Goal: Entertainment & Leisure: Browse casually

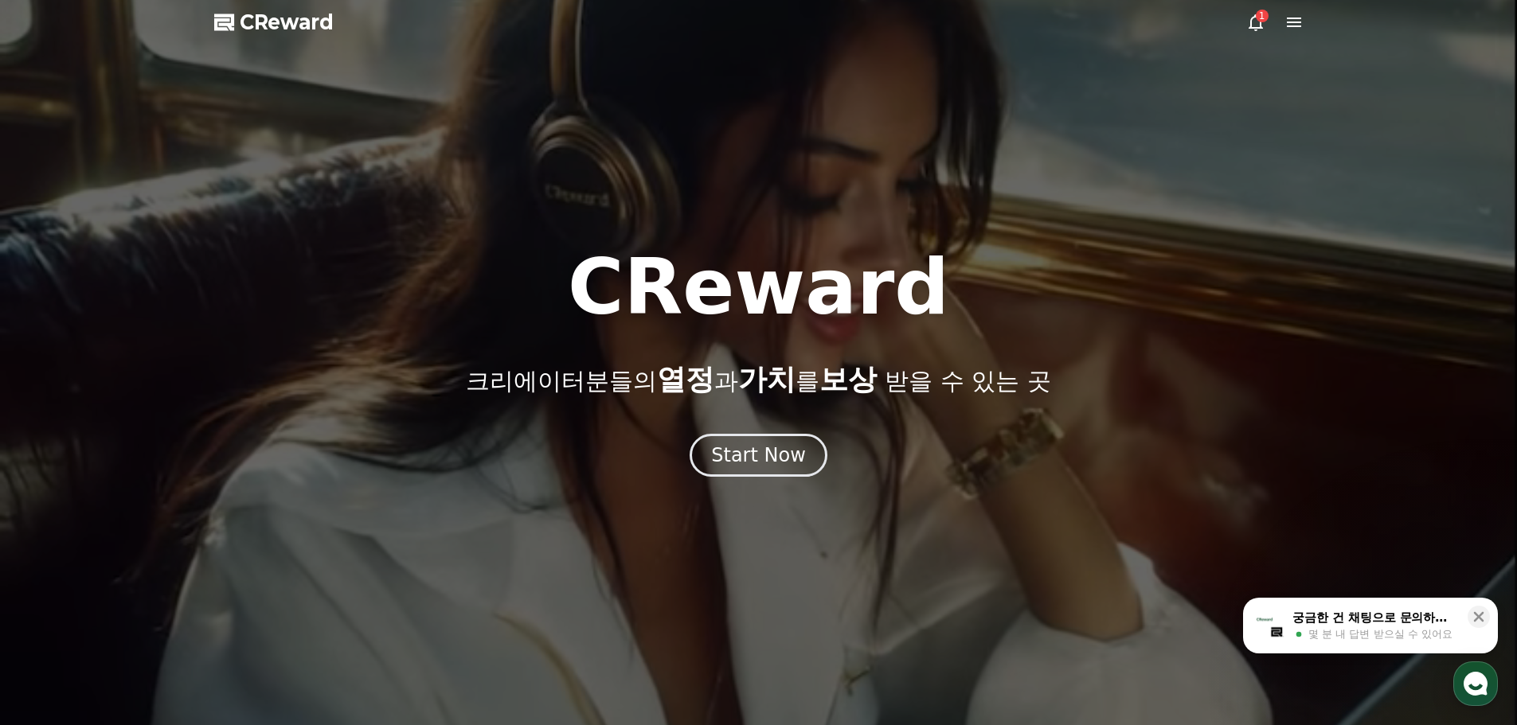
click at [752, 425] on div "CReward 크리에이터분들의 열정 과 가치 를 보상 받을 수 있는 곳 Start Now" at bounding box center [758, 363] width 1517 height 228
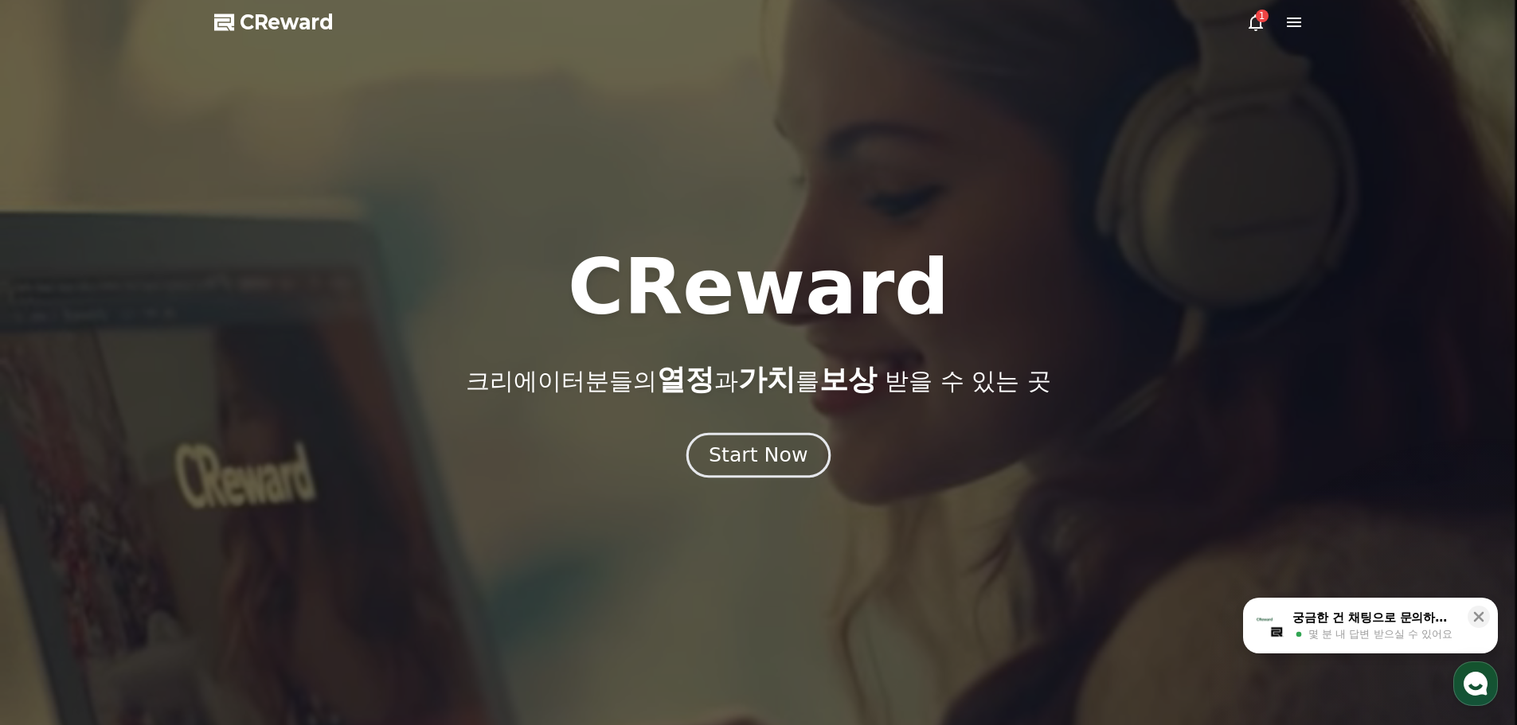
click at [752, 435] on button "Start Now" at bounding box center [758, 454] width 144 height 45
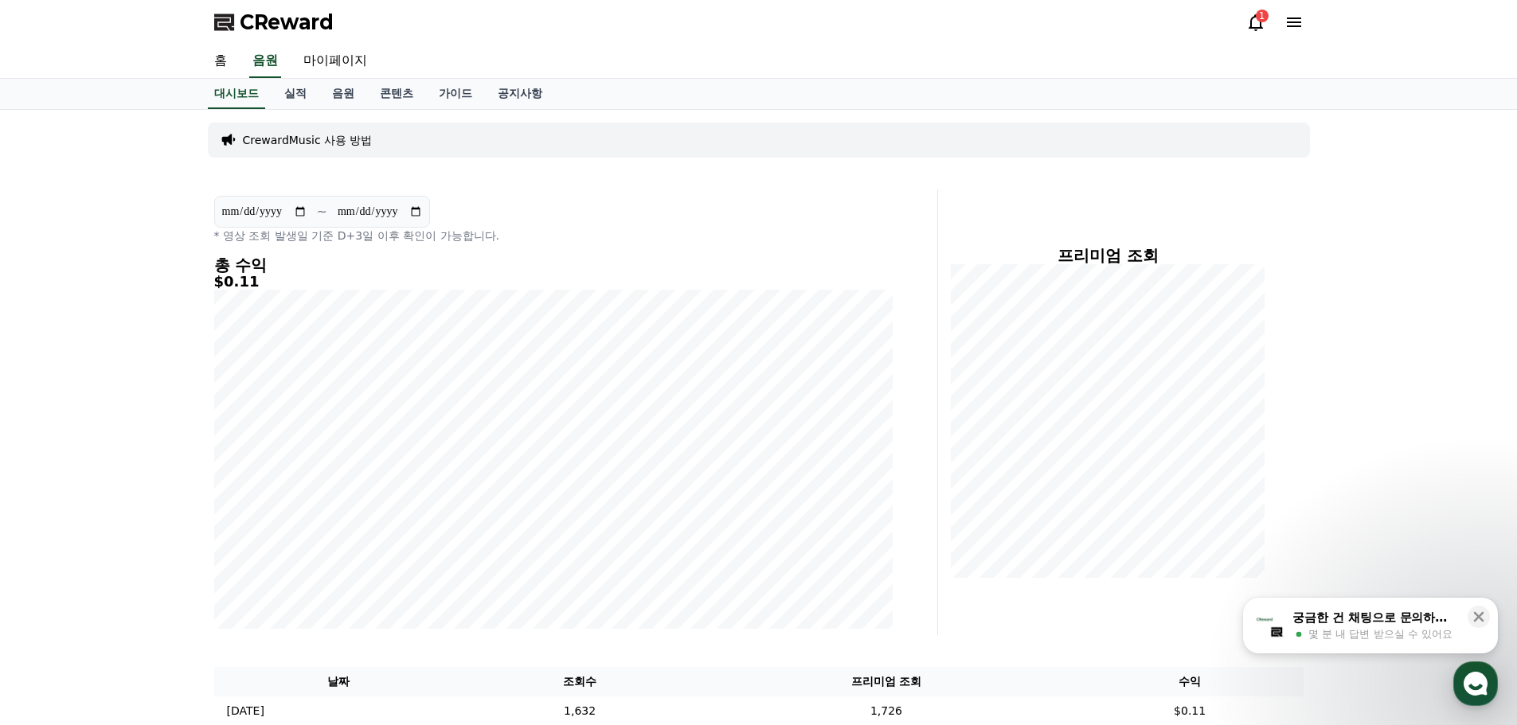
click at [1260, 25] on icon at bounding box center [1256, 22] width 14 height 17
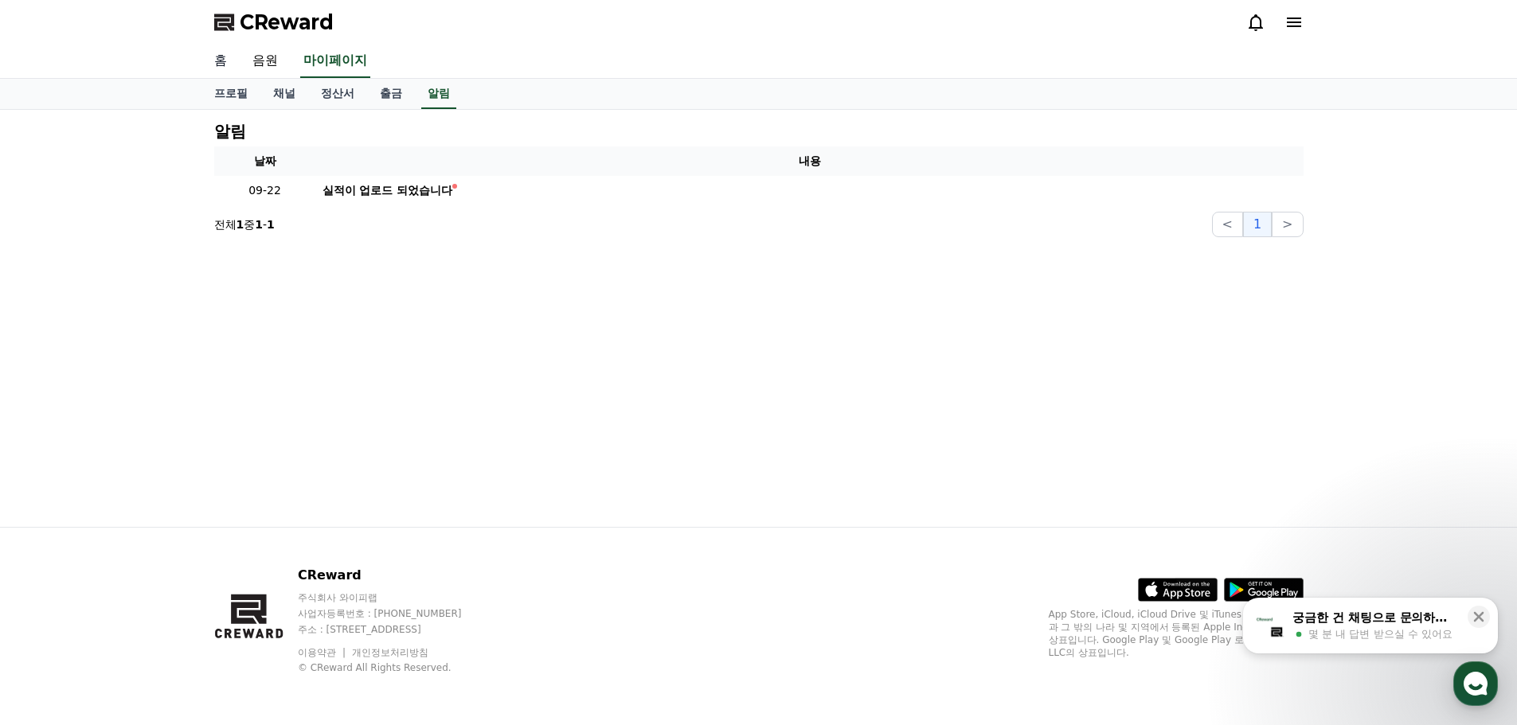
click at [221, 61] on link "홈" at bounding box center [220, 61] width 38 height 33
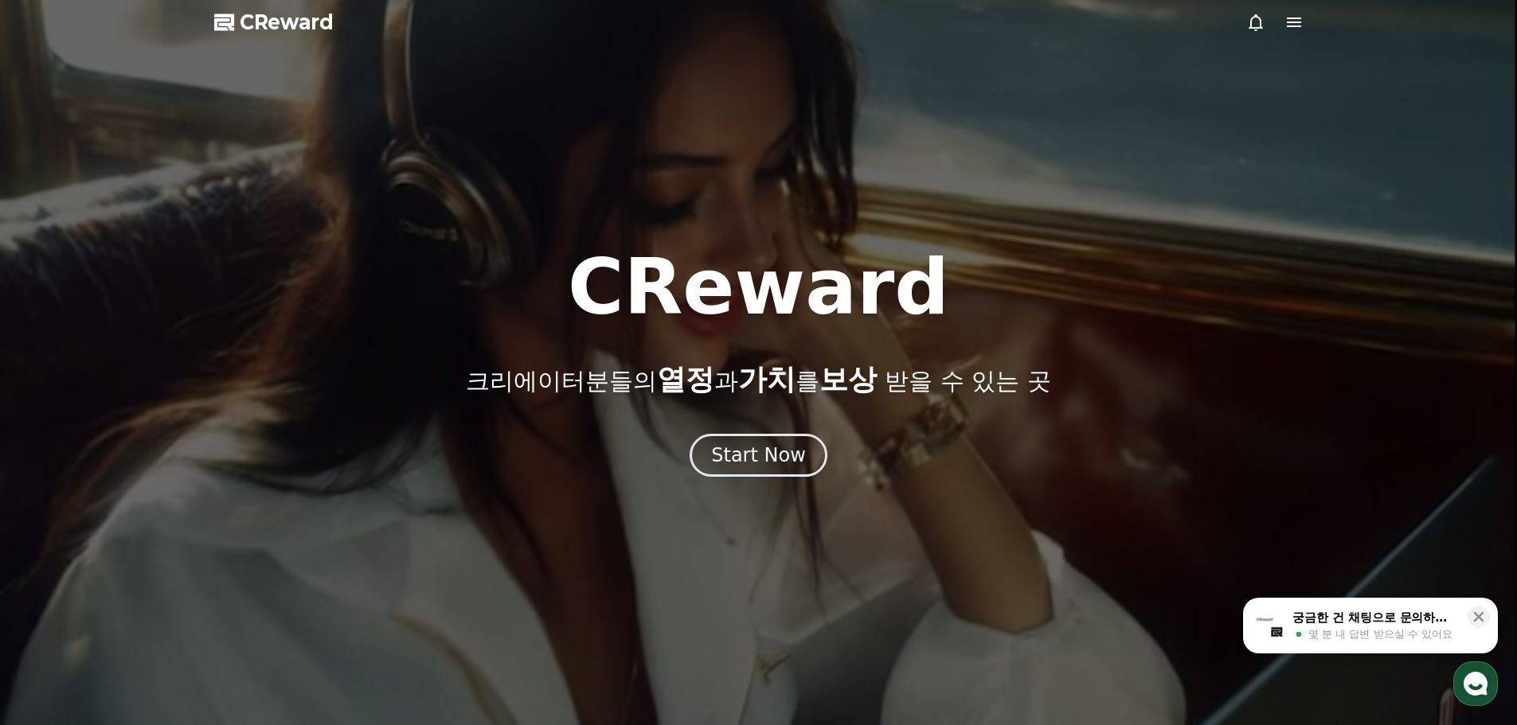
click at [773, 491] on div at bounding box center [758, 362] width 1517 height 725
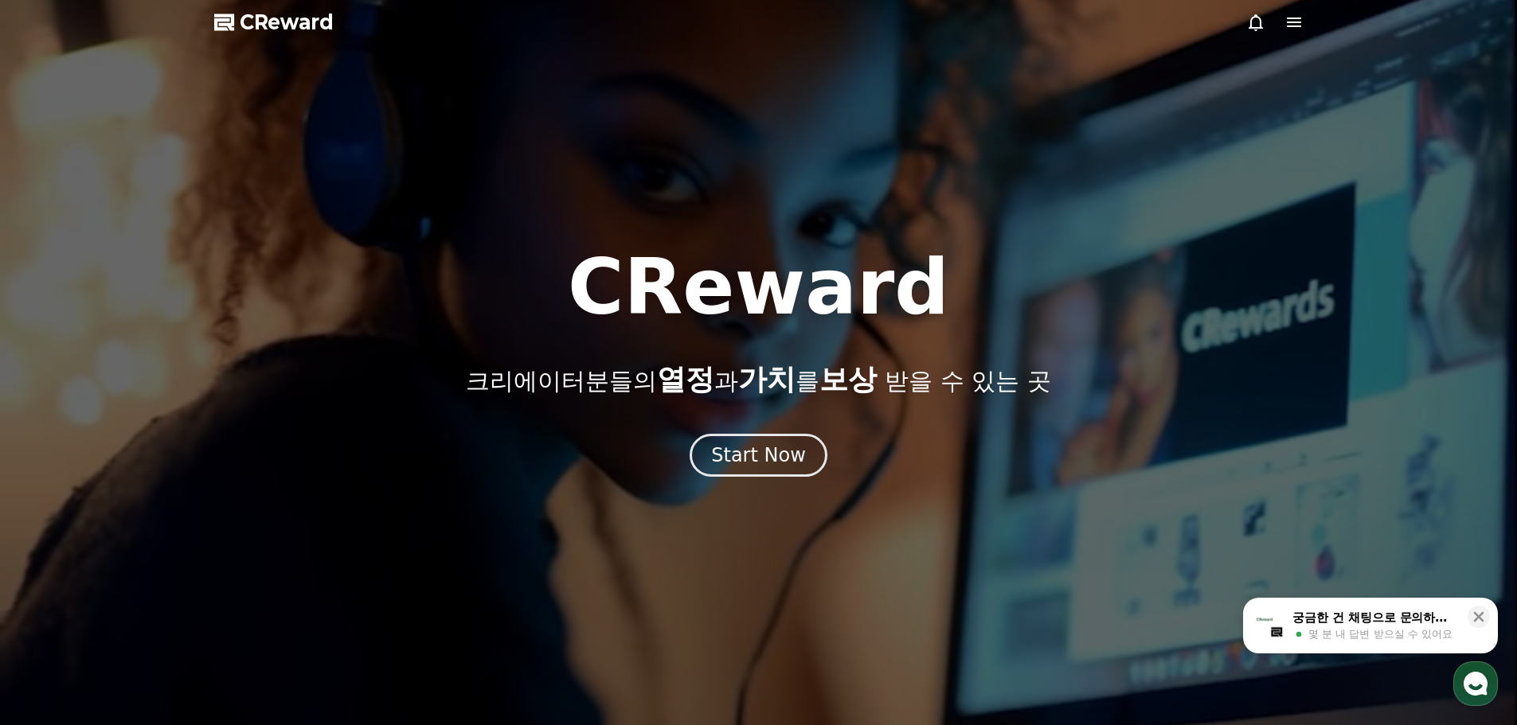
click at [775, 478] on div at bounding box center [758, 362] width 1517 height 725
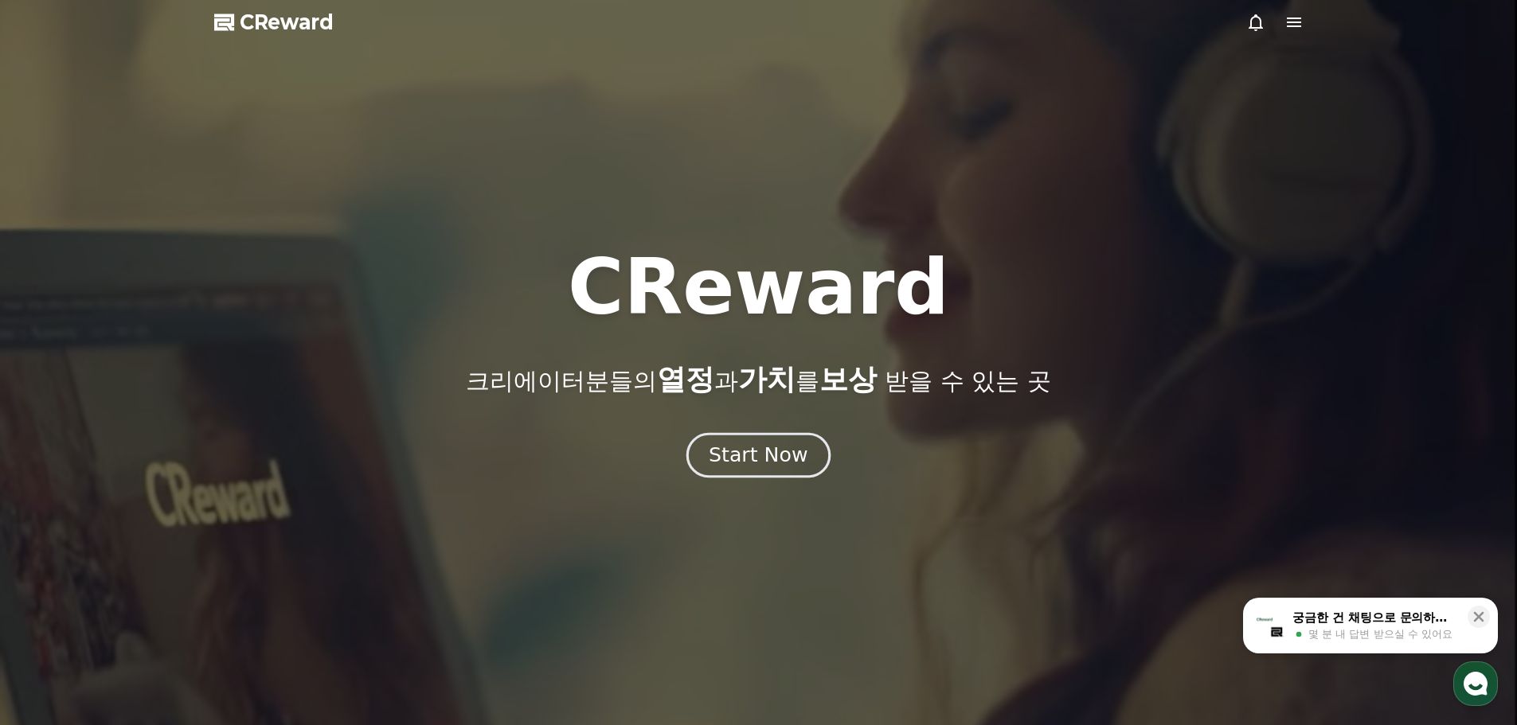
click at [763, 455] on div "Start Now" at bounding box center [758, 455] width 99 height 27
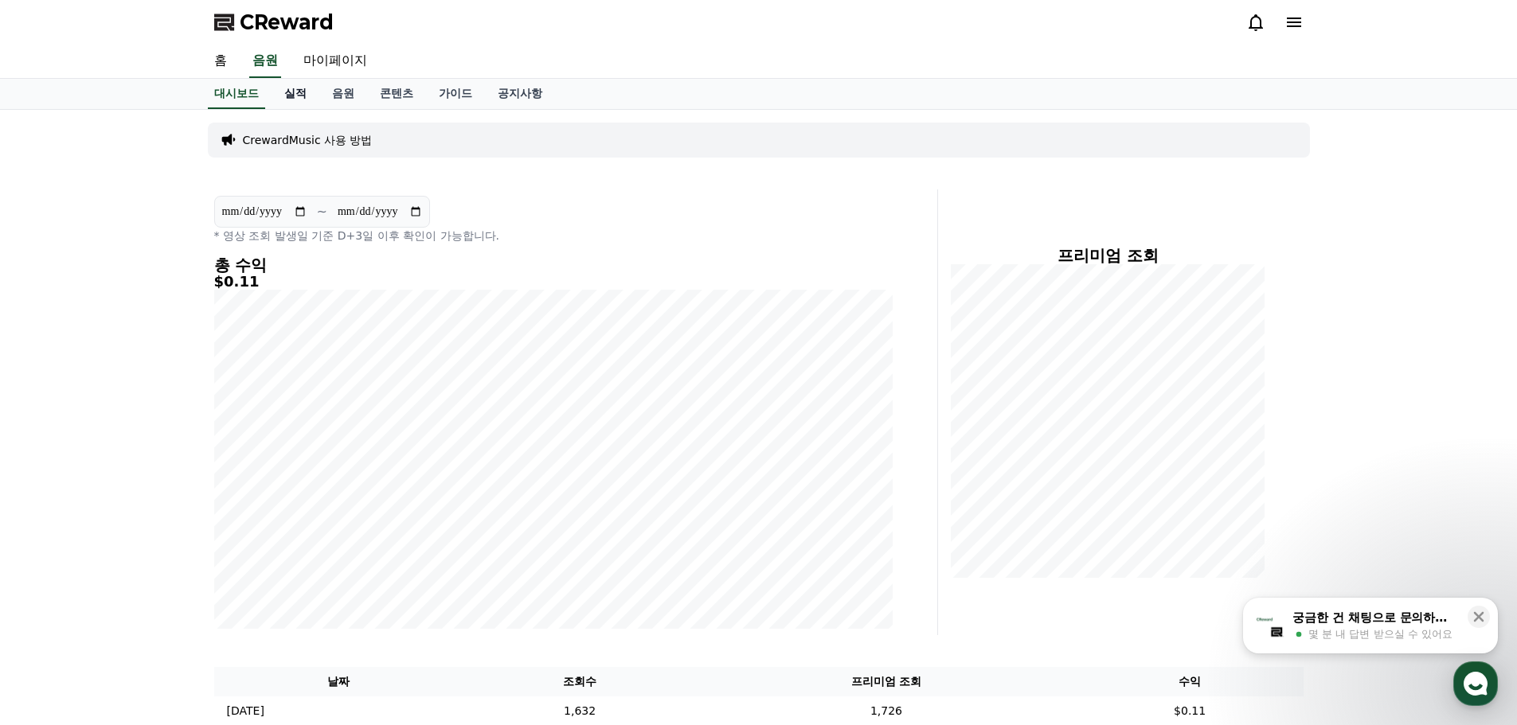
click at [303, 94] on link "실적" at bounding box center [296, 94] width 48 height 30
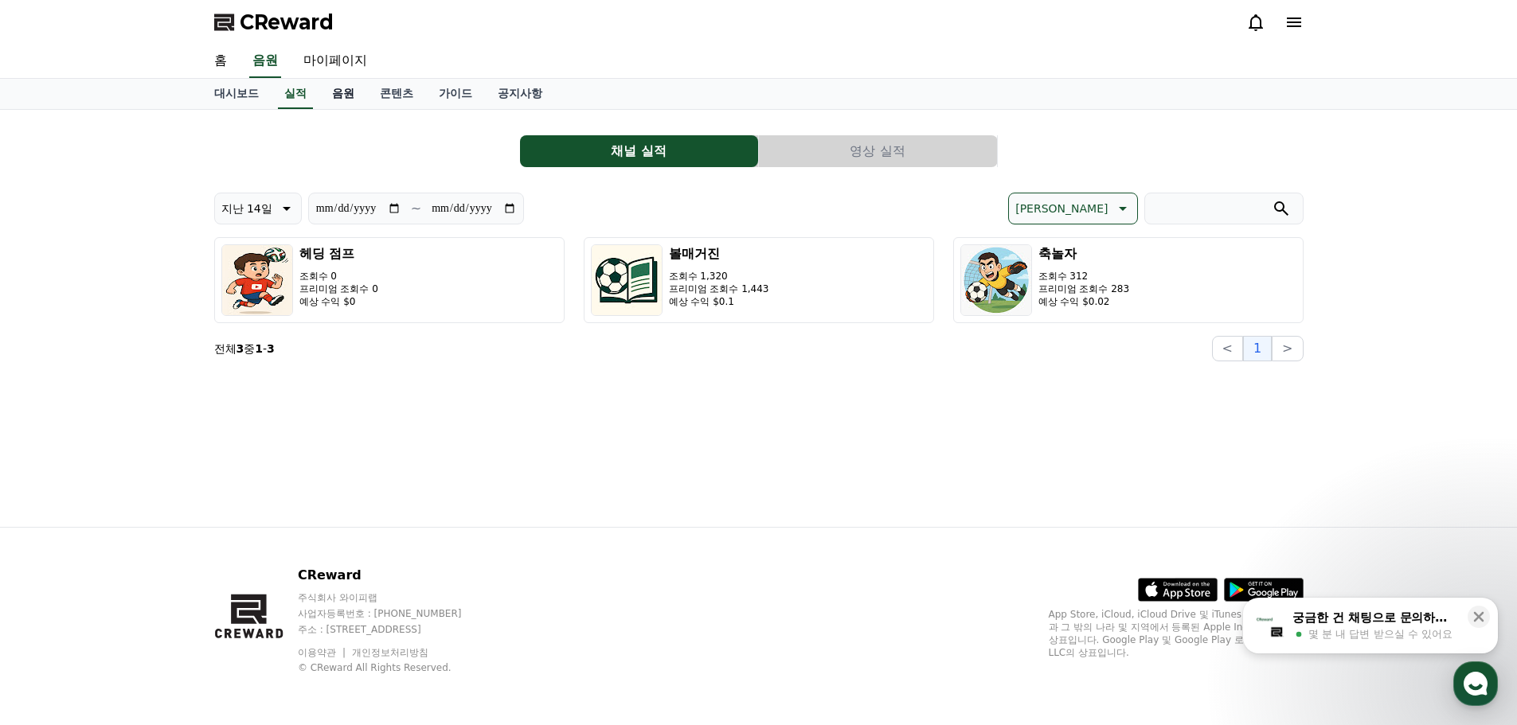
click at [331, 89] on link "음원" at bounding box center [343, 94] width 48 height 30
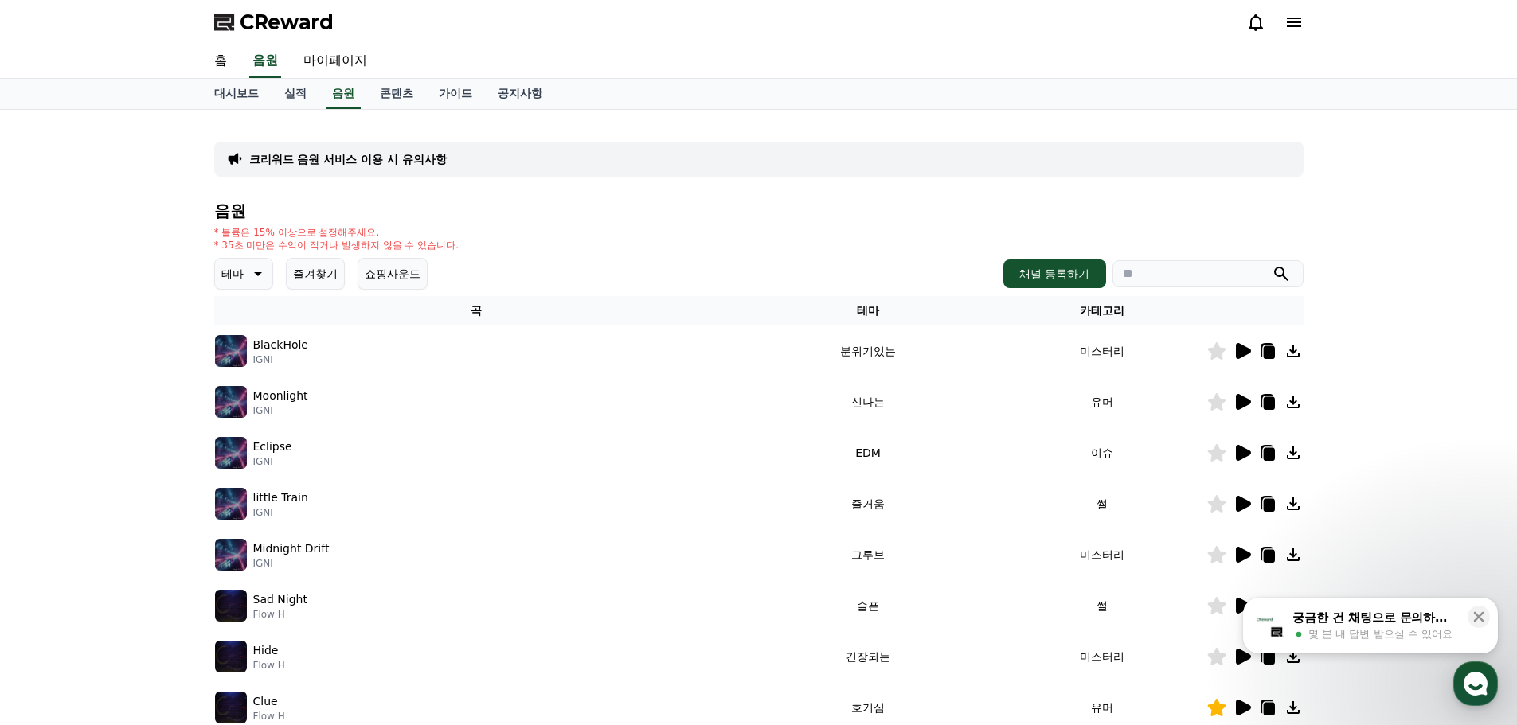
click at [1252, 348] on div at bounding box center [1255, 351] width 96 height 19
click at [1247, 349] on icon at bounding box center [1243, 351] width 15 height 16
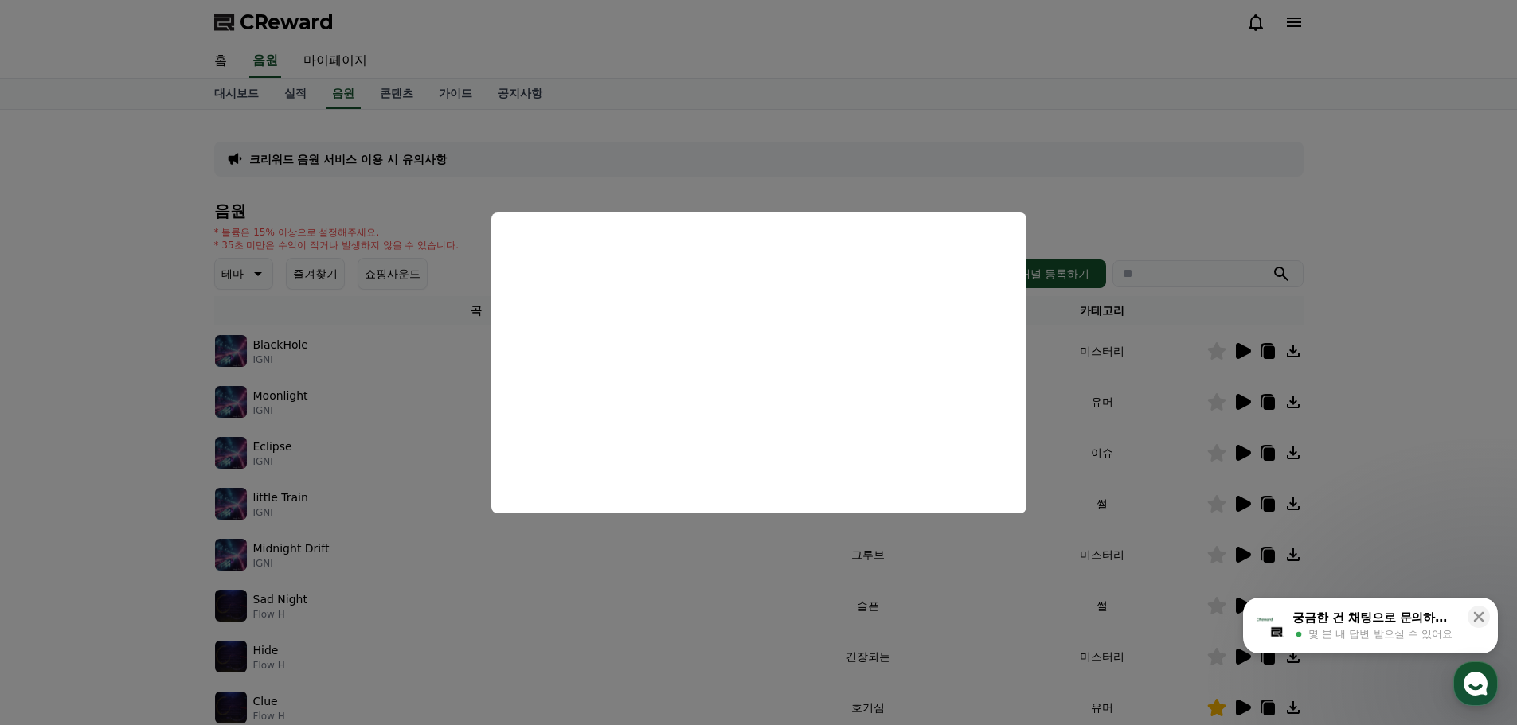
click at [407, 396] on button "close modal" at bounding box center [758, 362] width 1517 height 725
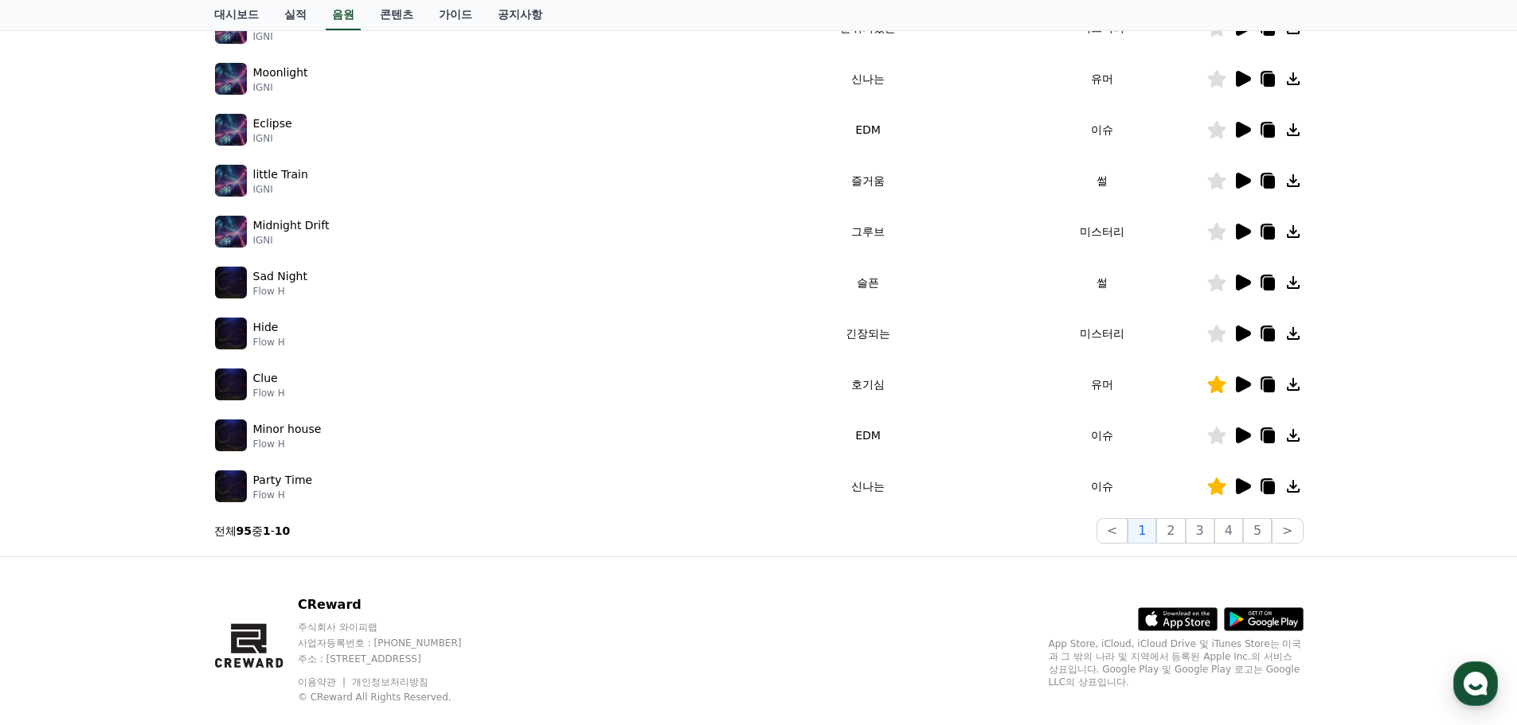
scroll to position [34, 0]
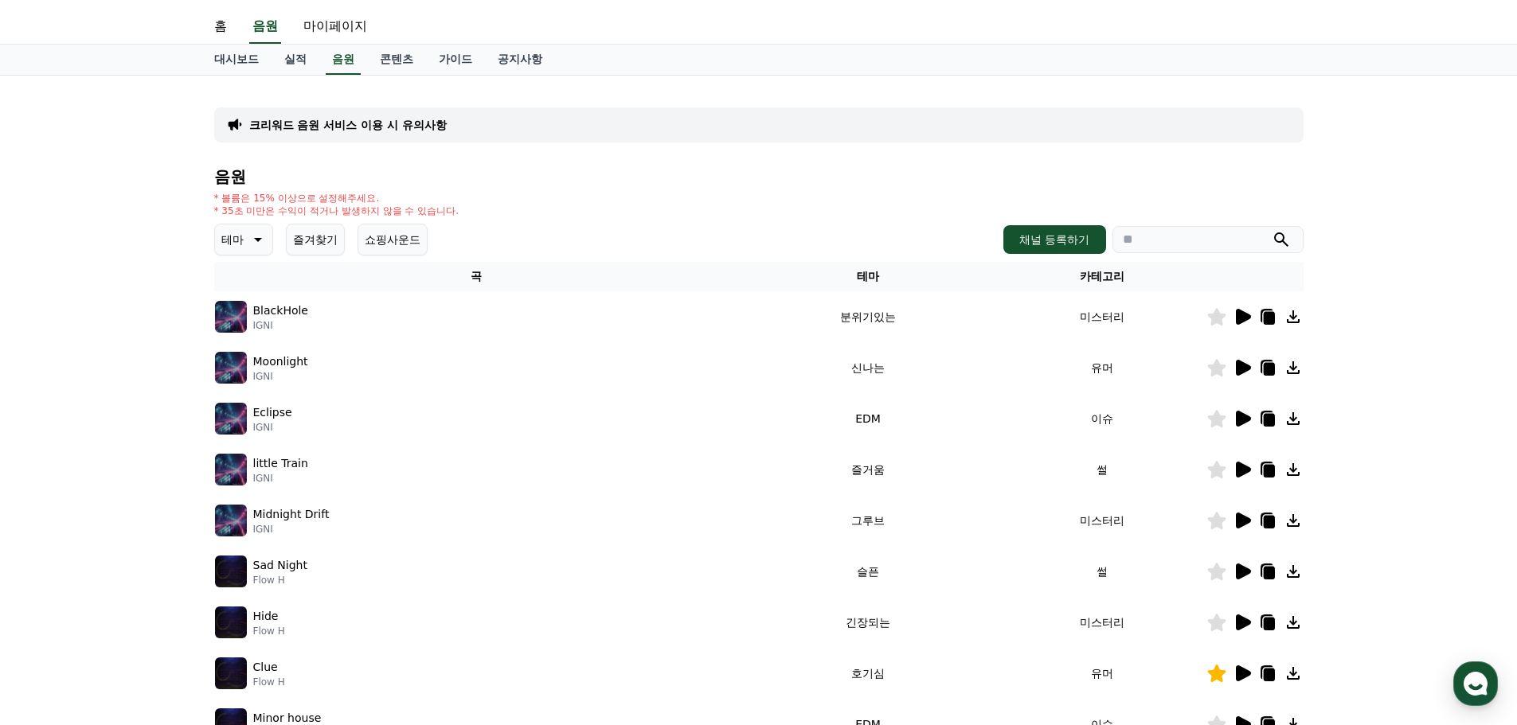
click at [244, 238] on button "테마" at bounding box center [243, 240] width 59 height 32
click at [240, 331] on button "반전" at bounding box center [234, 332] width 35 height 35
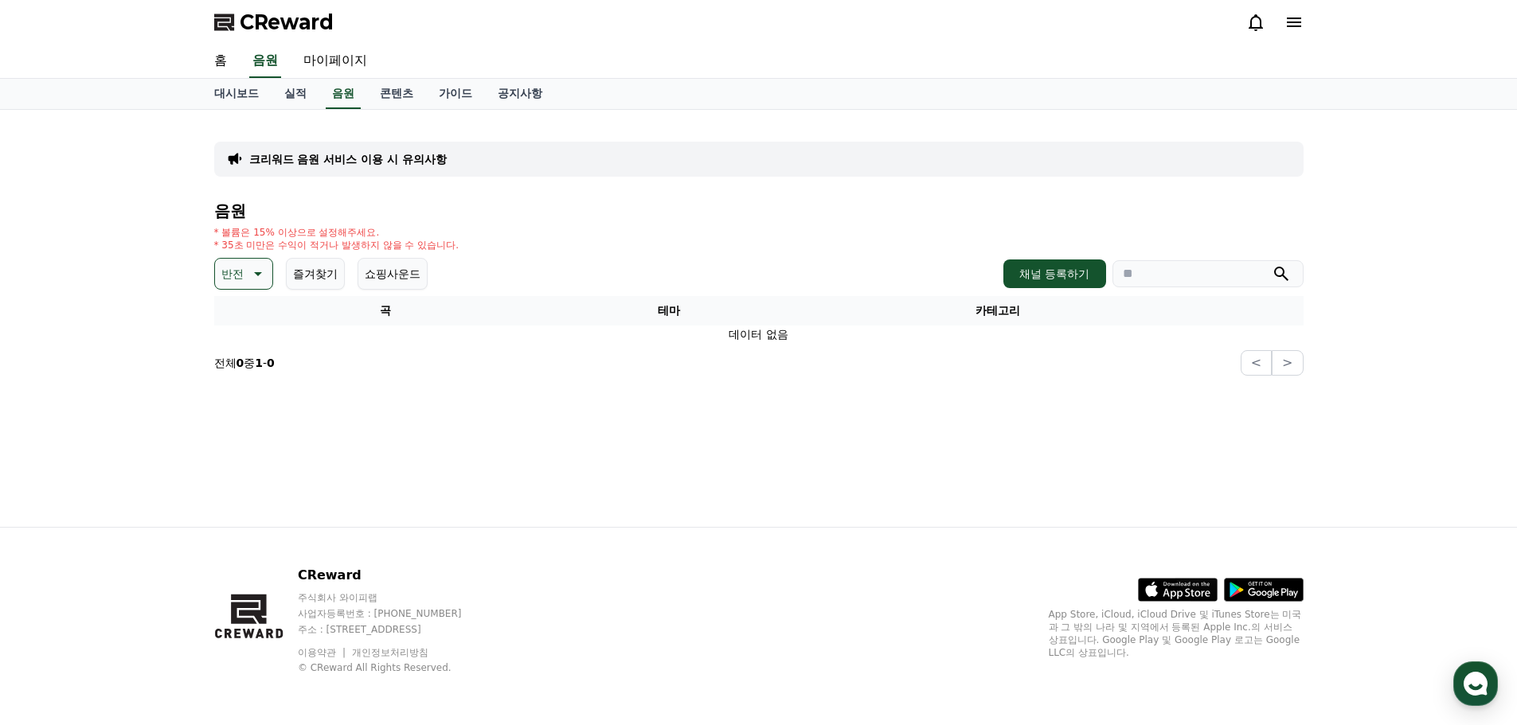
click at [276, 270] on div "반전 즐겨찾기 쇼핑사운드" at bounding box center [320, 274] width 213 height 32
click at [258, 269] on icon at bounding box center [256, 273] width 19 height 19
click at [246, 326] on button "호기심" at bounding box center [240, 319] width 46 height 35
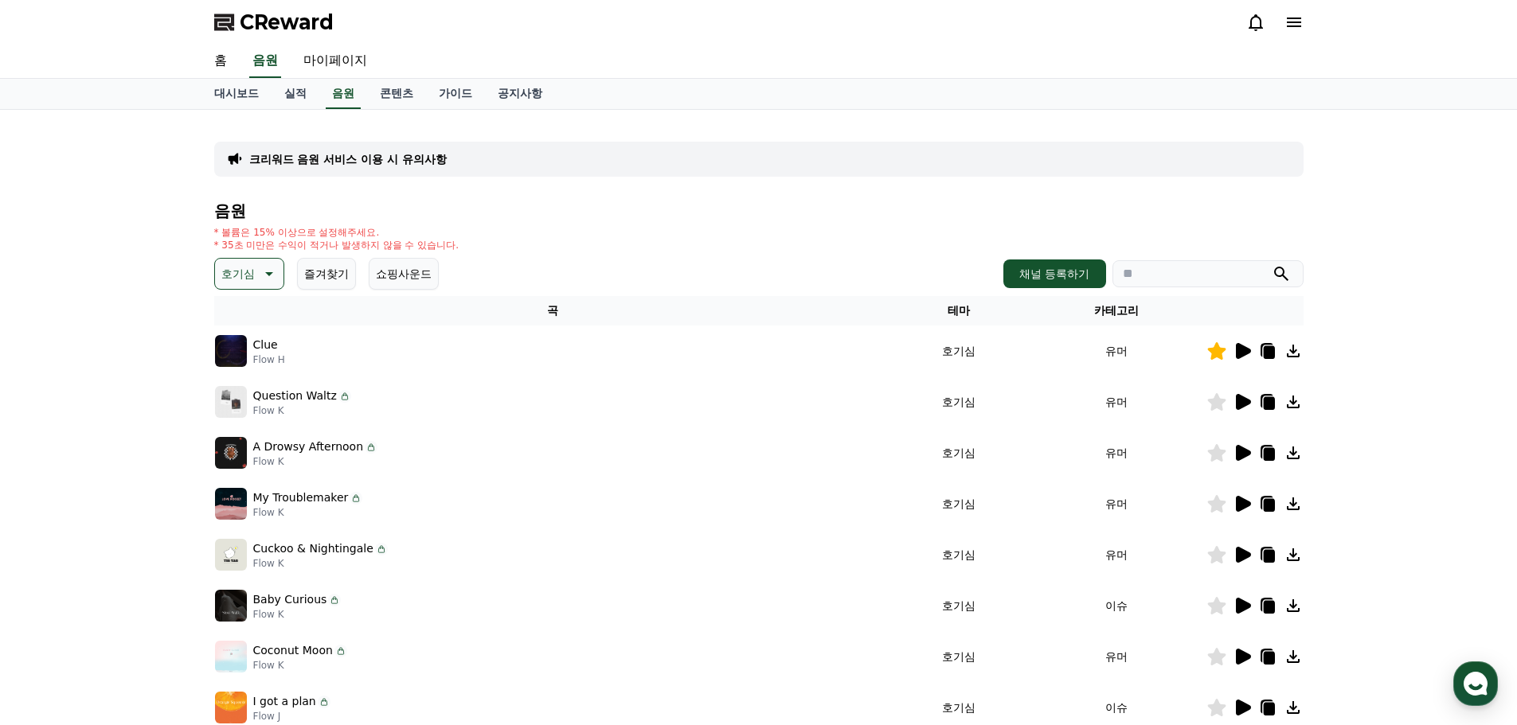
click at [1243, 353] on icon at bounding box center [1243, 351] width 15 height 16
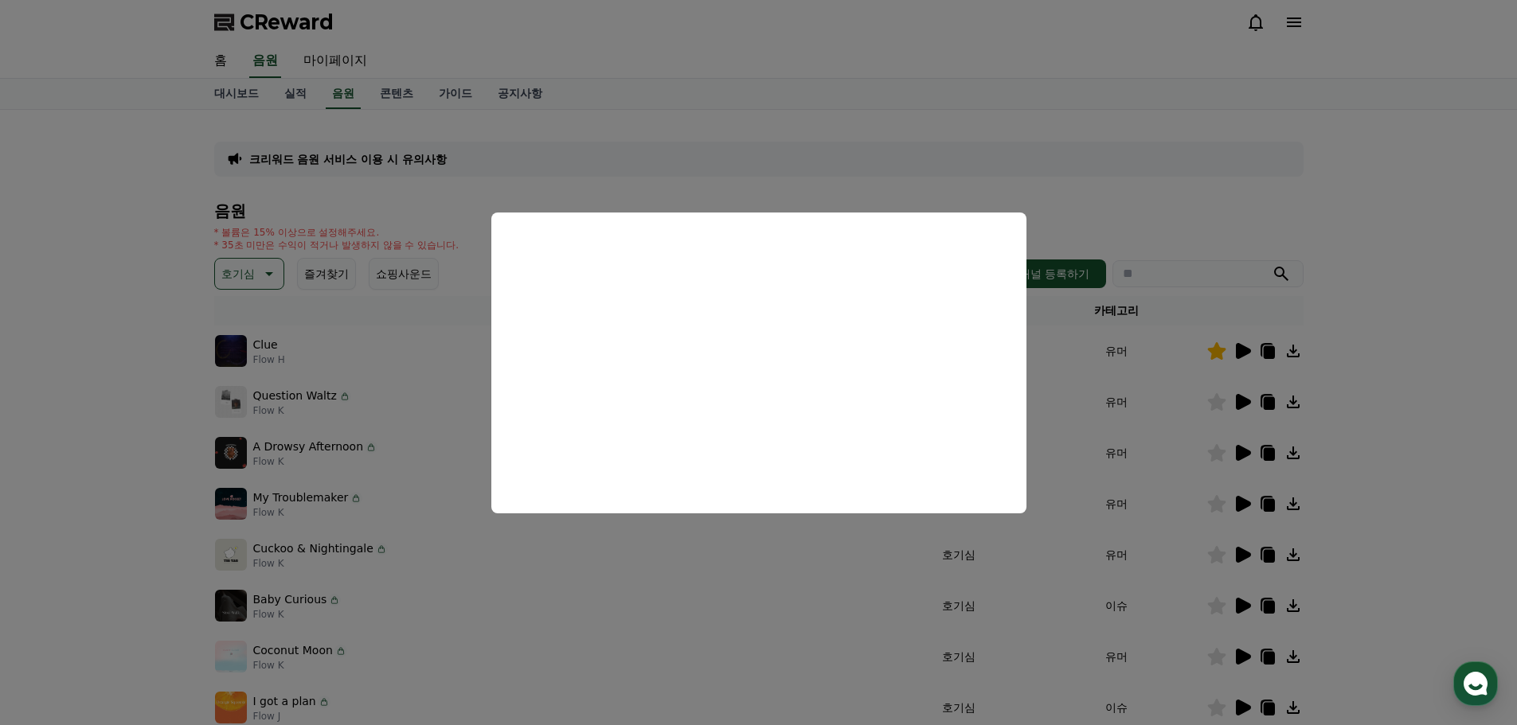
click at [392, 404] on button "close modal" at bounding box center [758, 362] width 1517 height 725
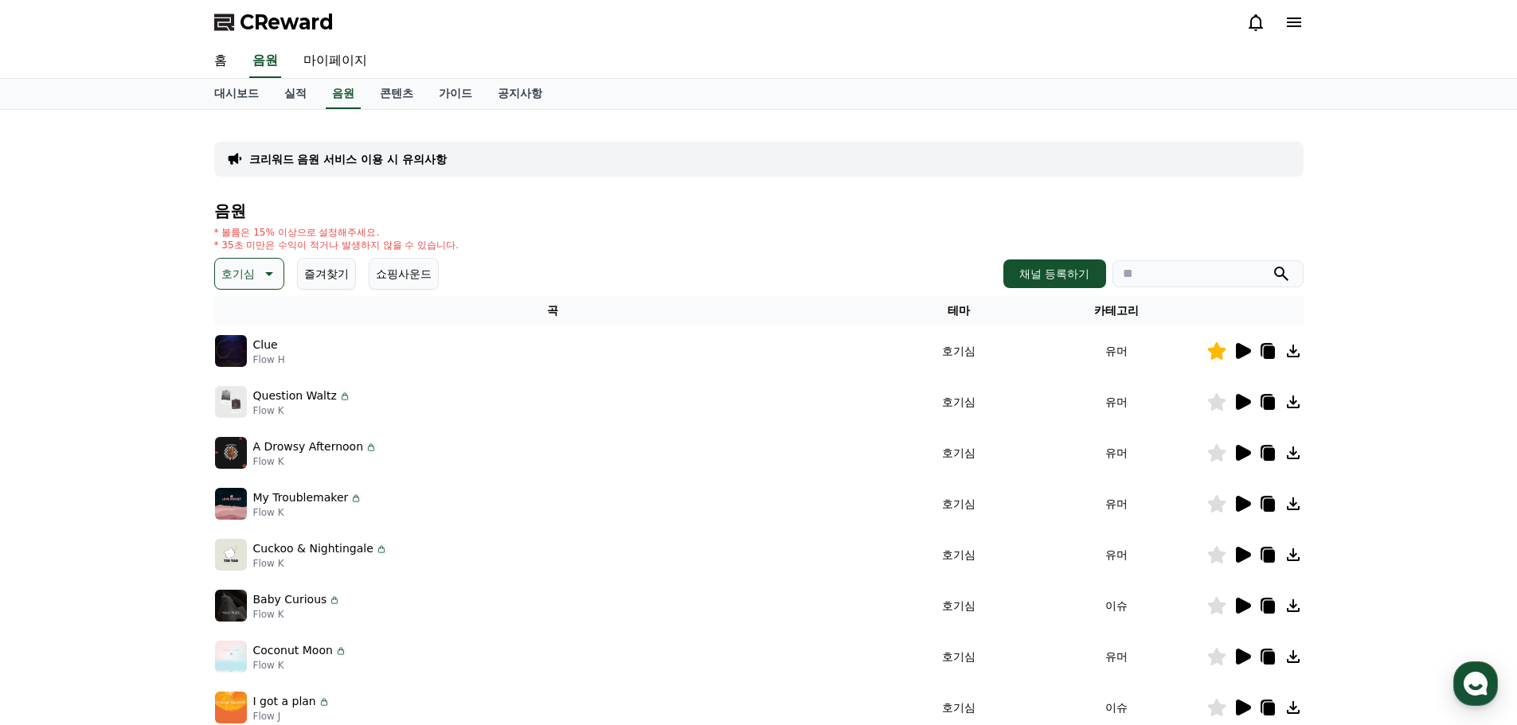
click at [1239, 404] on icon at bounding box center [1243, 402] width 15 height 16
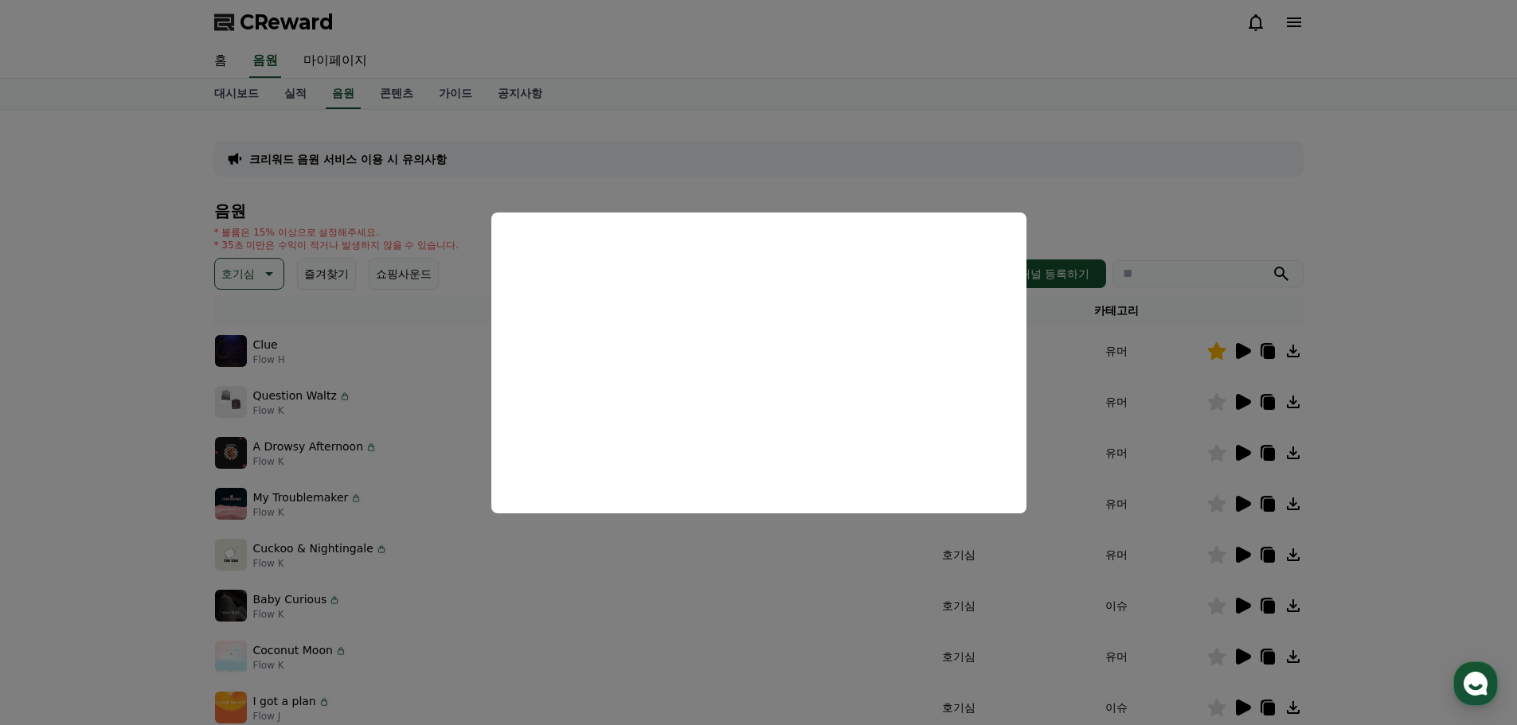
click at [1166, 440] on button "close modal" at bounding box center [758, 362] width 1517 height 725
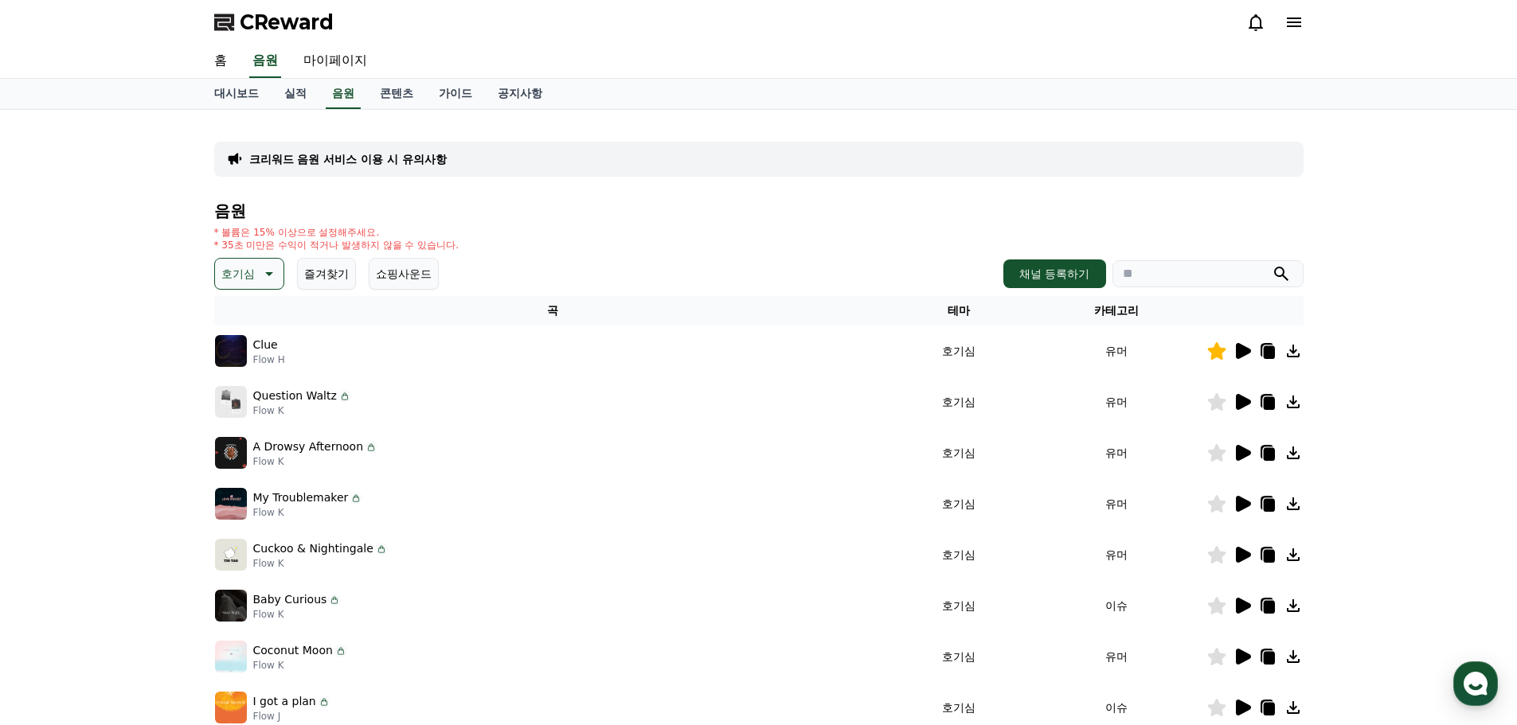
click at [1217, 399] on icon at bounding box center [1216, 402] width 18 height 18
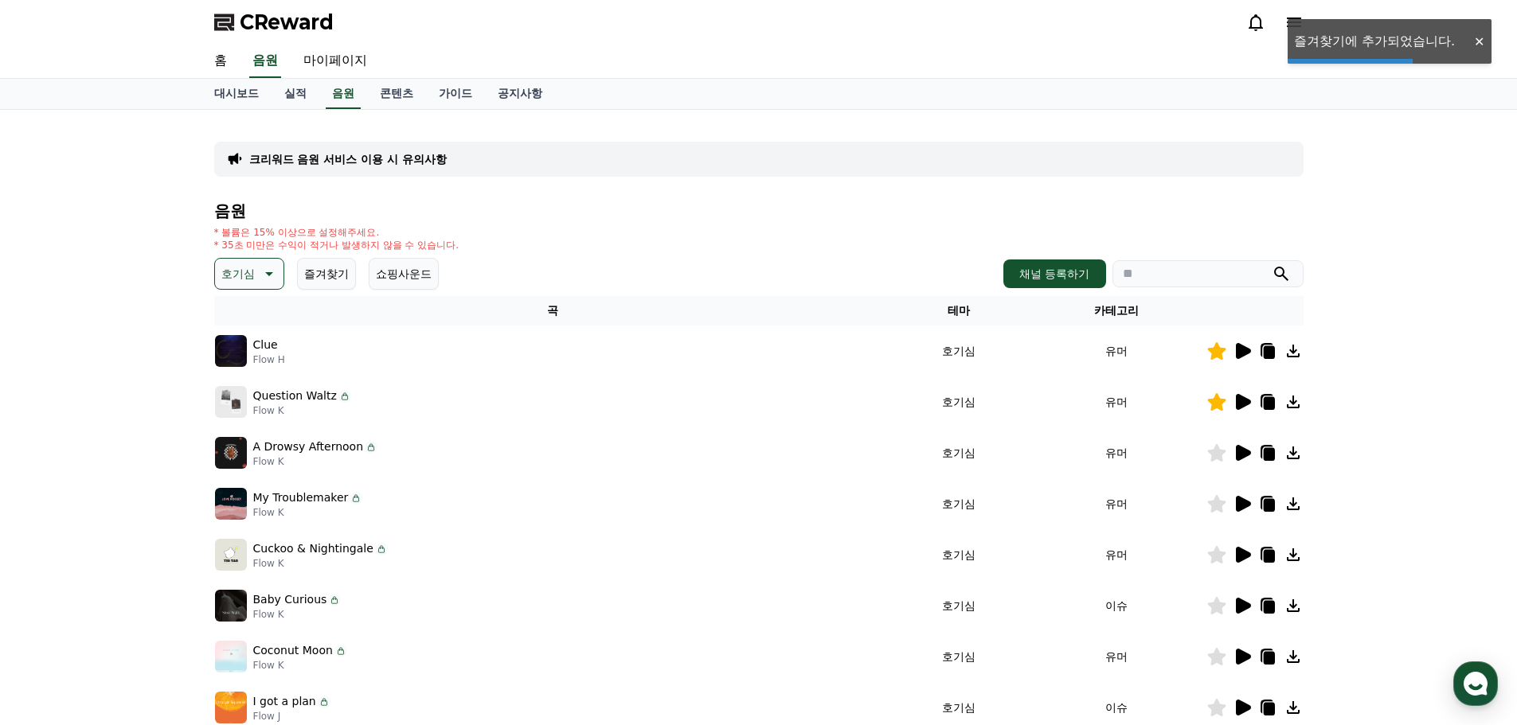
click at [1243, 455] on icon at bounding box center [1243, 453] width 15 height 16
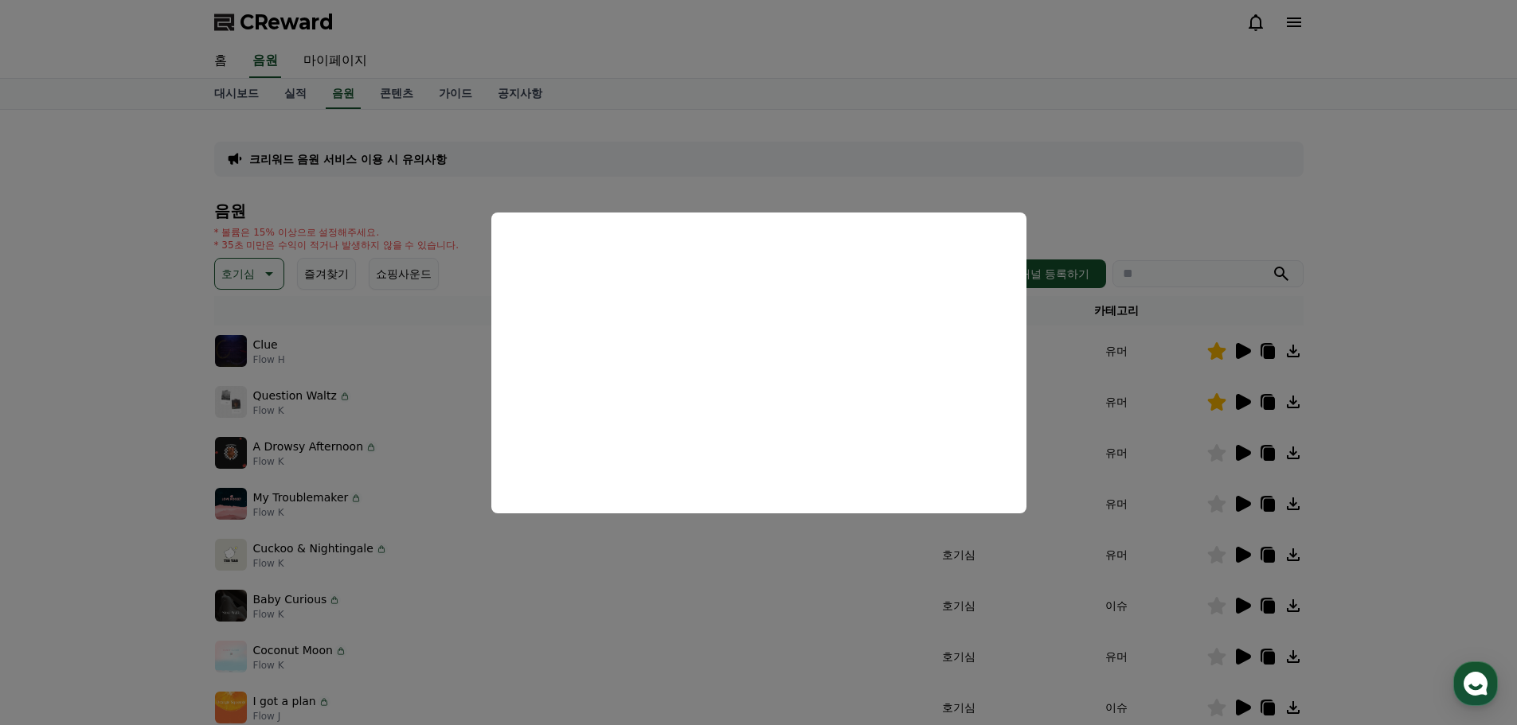
drag, startPoint x: 1112, startPoint y: 443, endPoint x: 1027, endPoint y: 416, distance: 88.4
click at [1112, 443] on button "close modal" at bounding box center [758, 362] width 1517 height 725
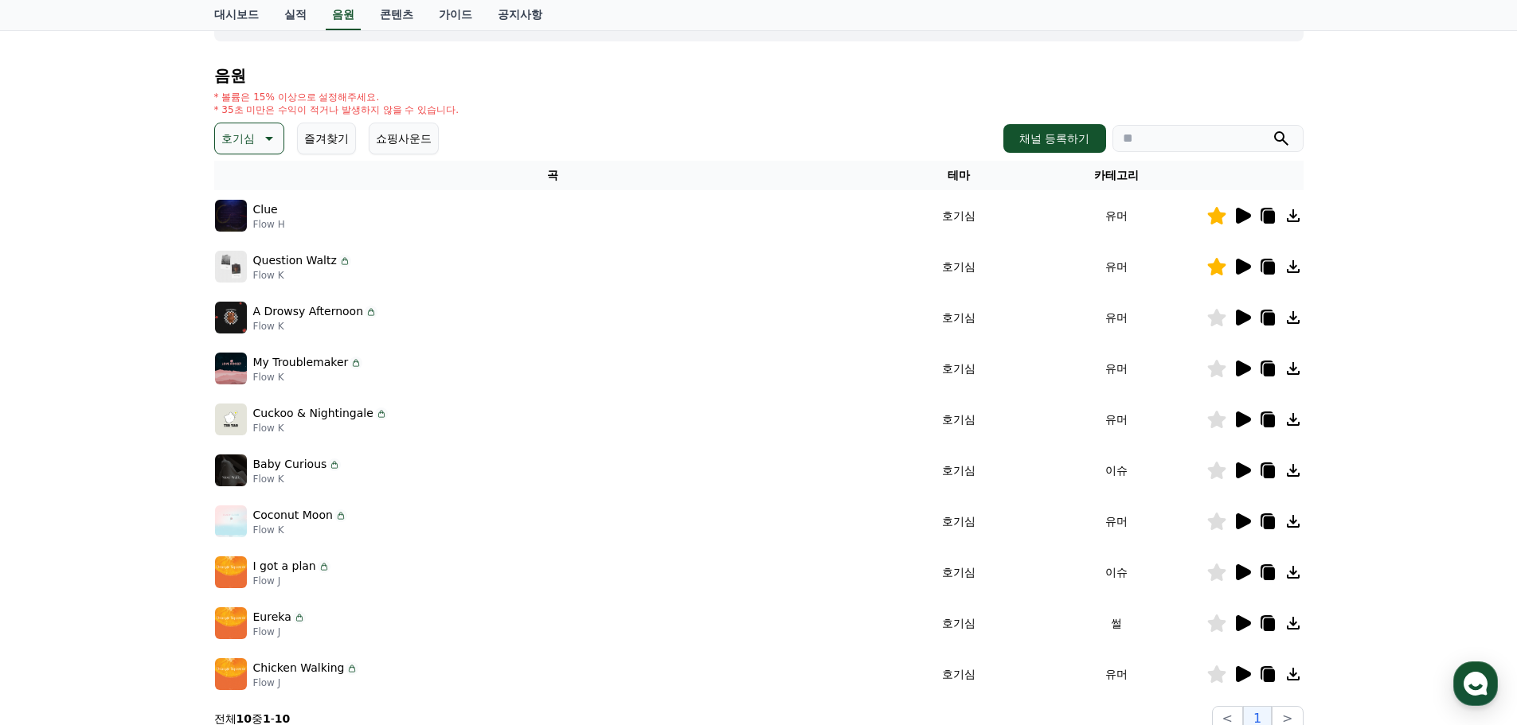
scroll to position [159, 0]
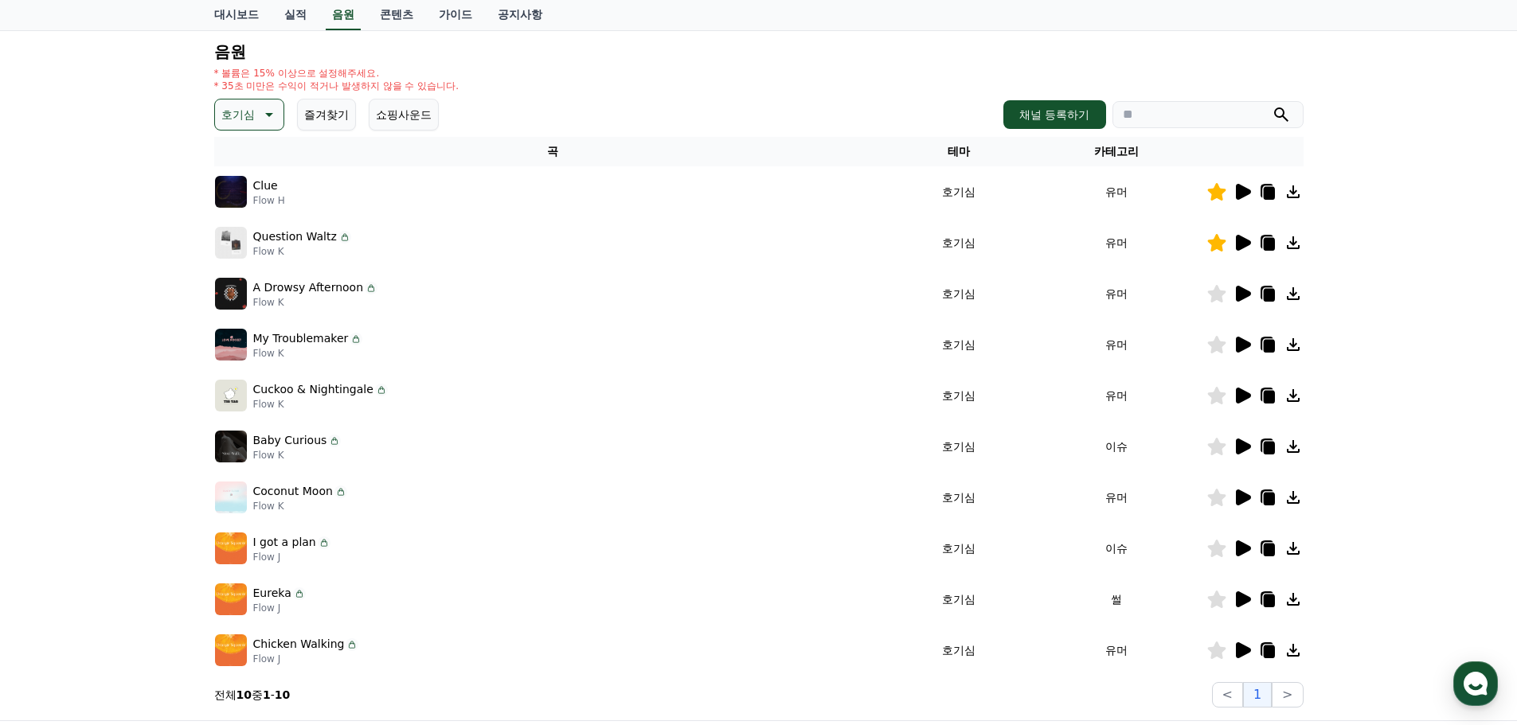
click at [1243, 398] on icon at bounding box center [1243, 396] width 15 height 16
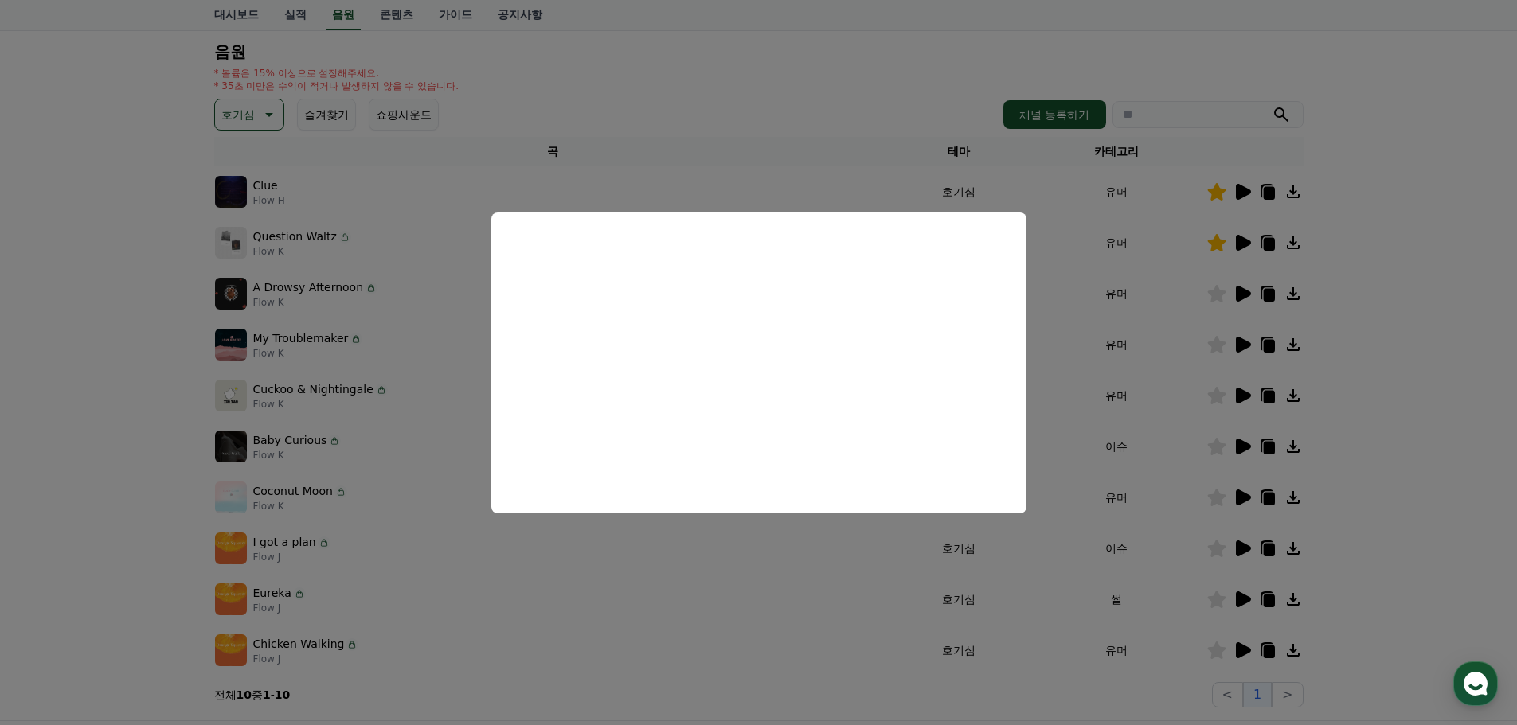
click at [447, 392] on button "close modal" at bounding box center [758, 362] width 1517 height 725
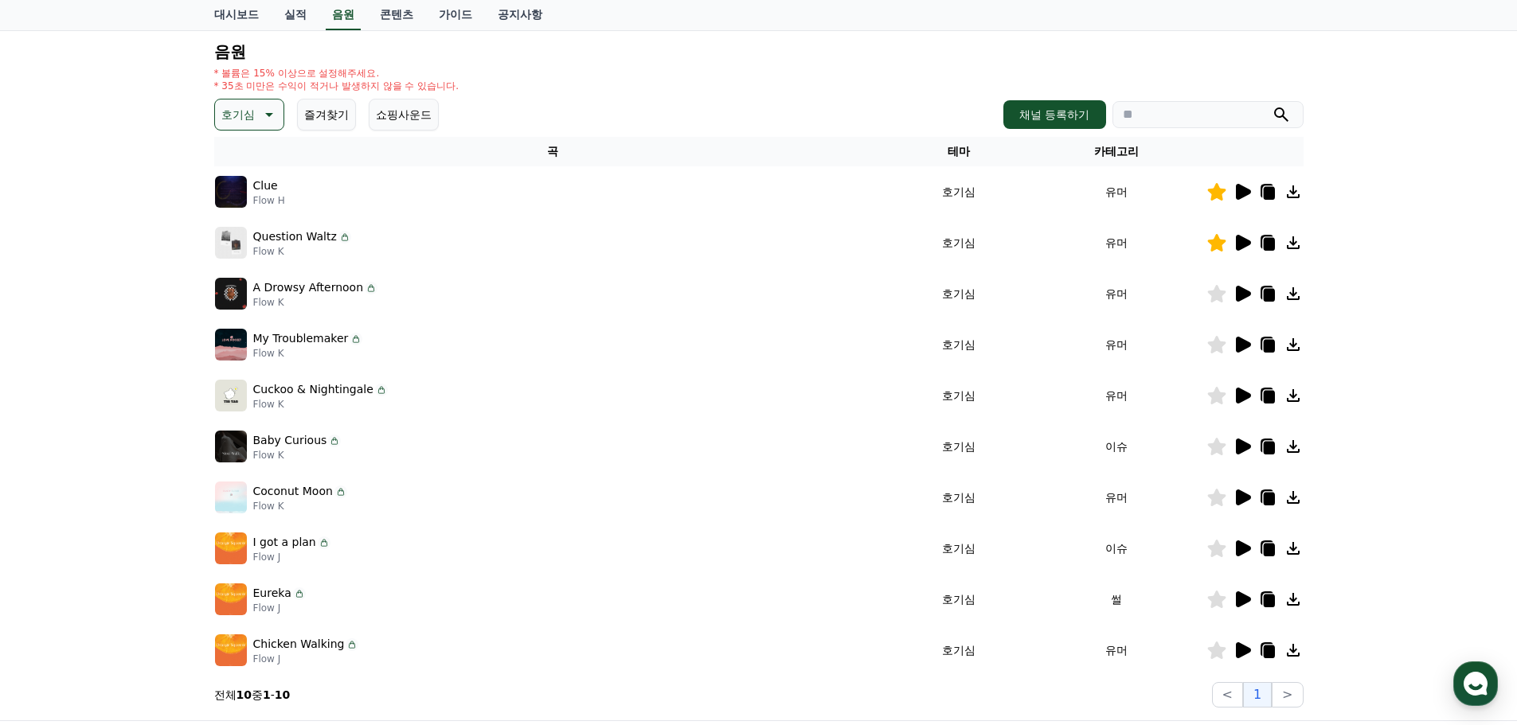
click at [426, 127] on button "쇼핑사운드" at bounding box center [404, 115] width 70 height 32
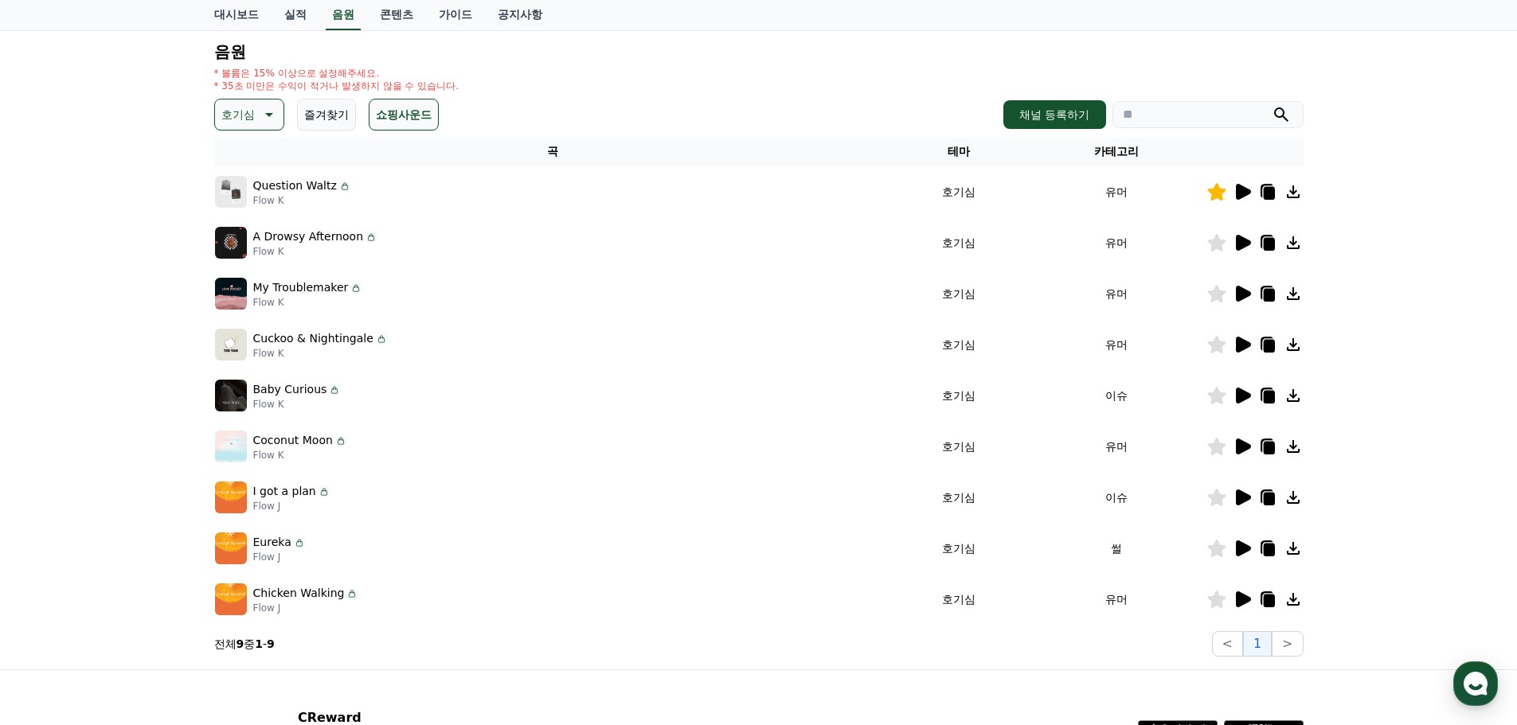
click at [1239, 241] on icon at bounding box center [1243, 243] width 15 height 16
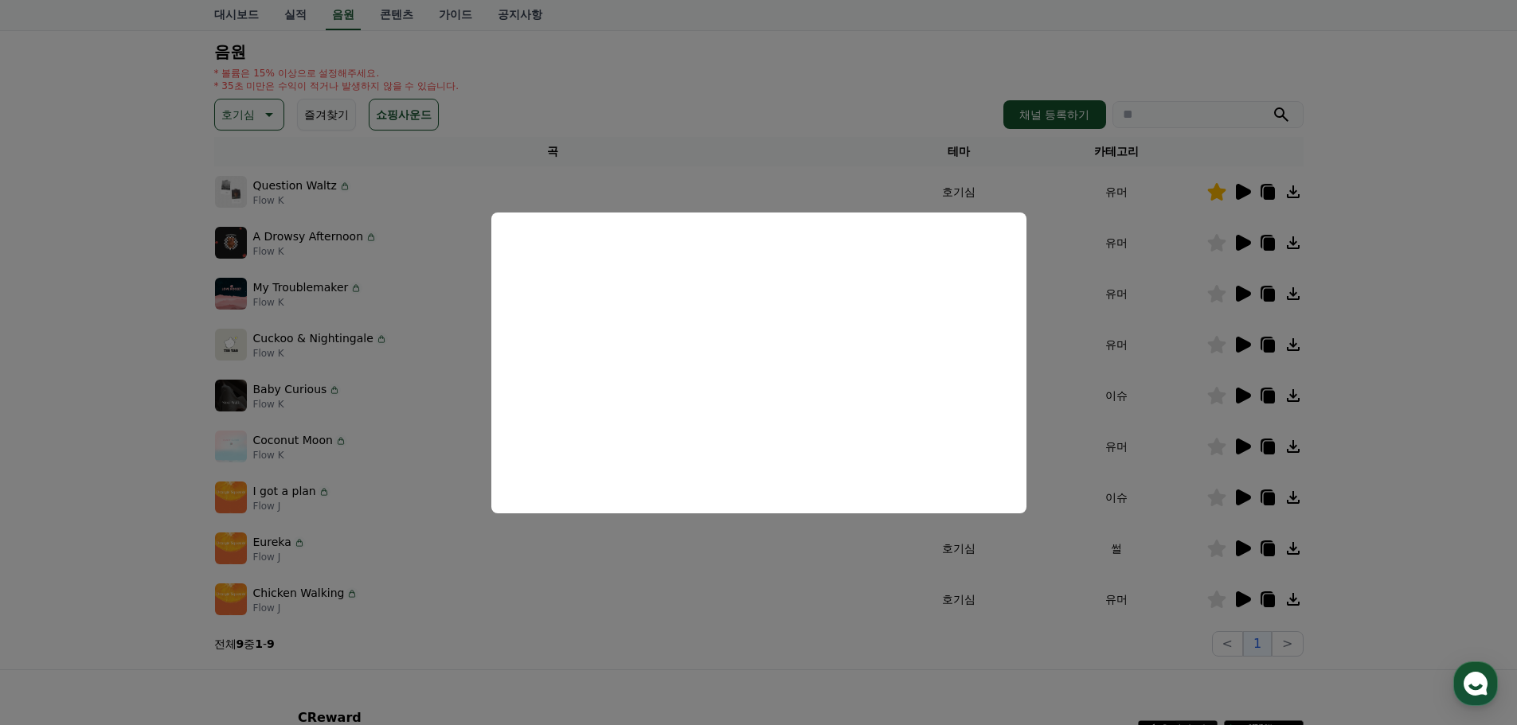
click at [1077, 343] on button "close modal" at bounding box center [758, 362] width 1517 height 725
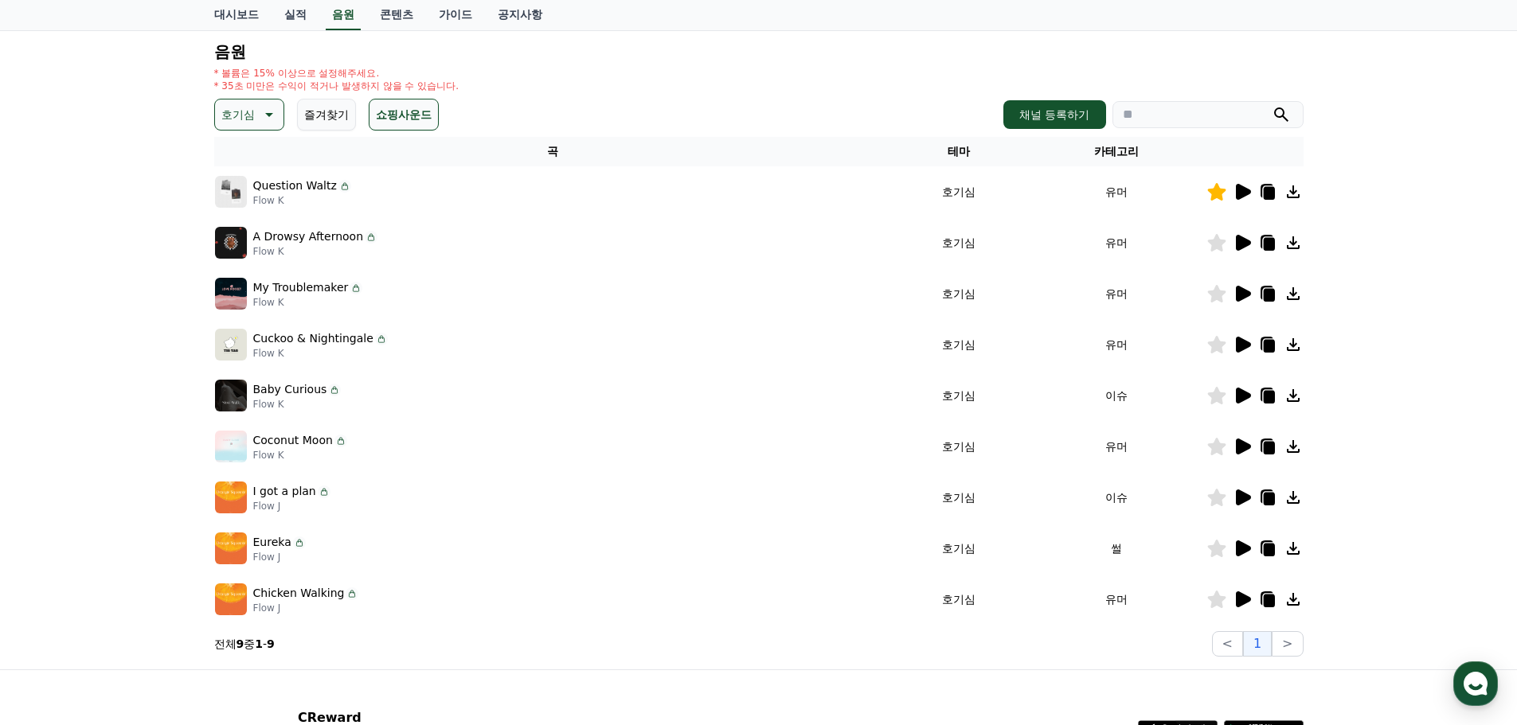
click at [262, 106] on icon at bounding box center [267, 114] width 19 height 19
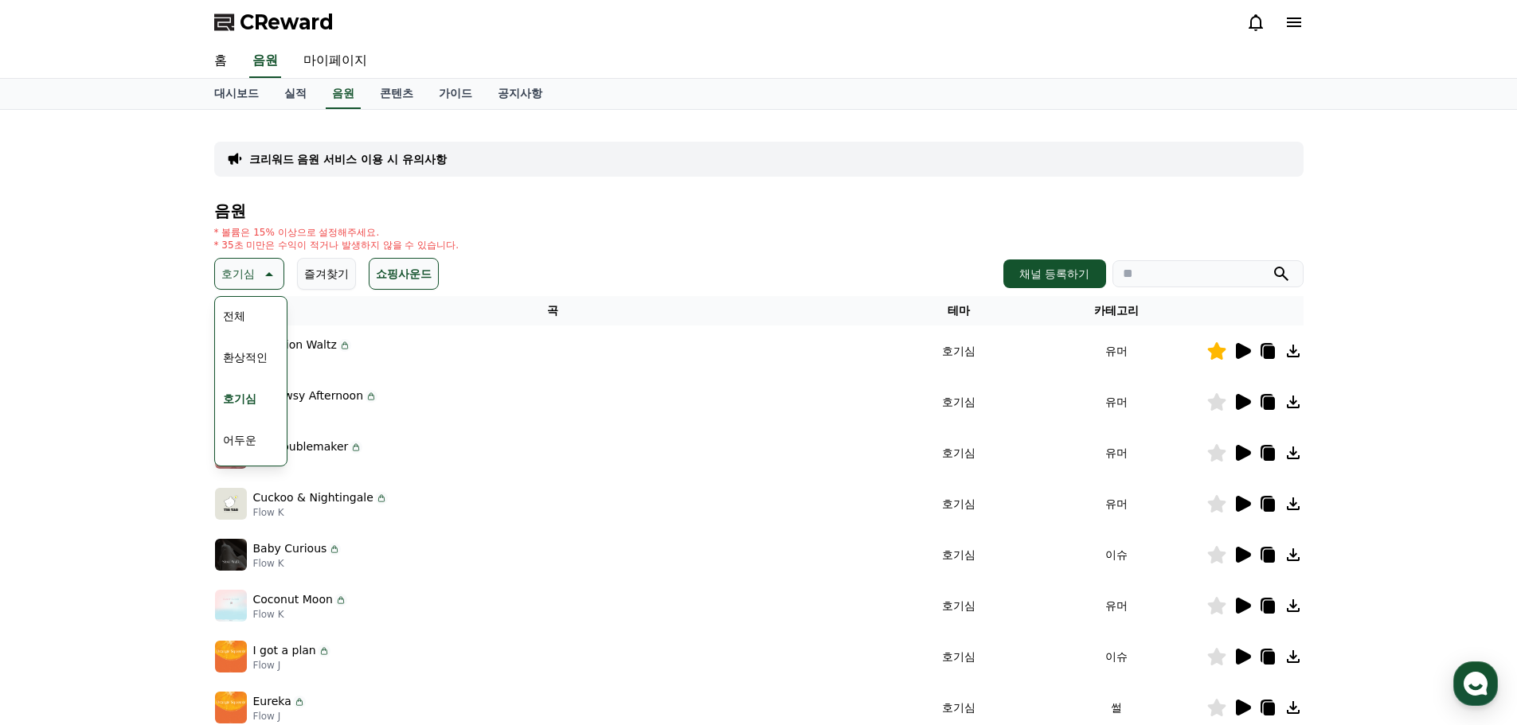
click at [244, 321] on button "전체" at bounding box center [234, 316] width 35 height 35
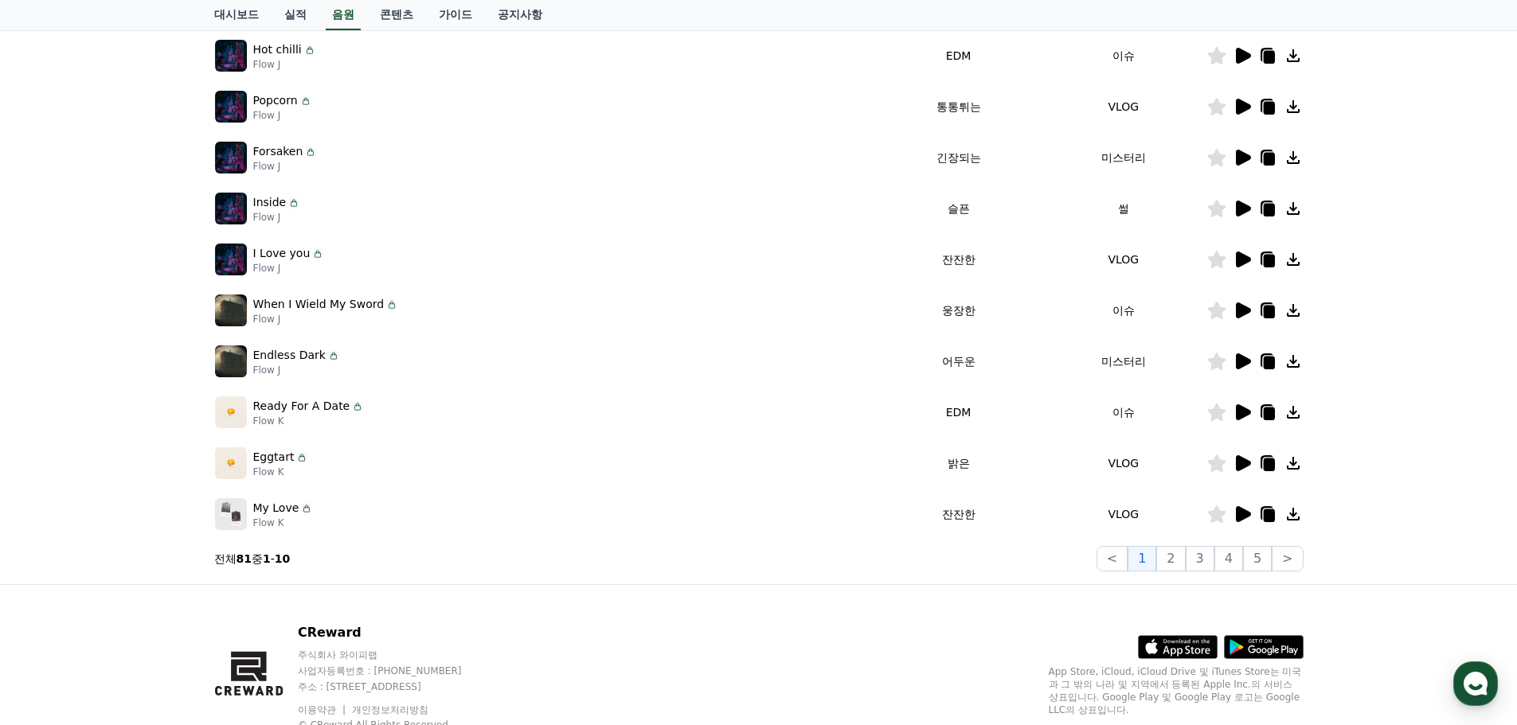
scroll to position [353, 0]
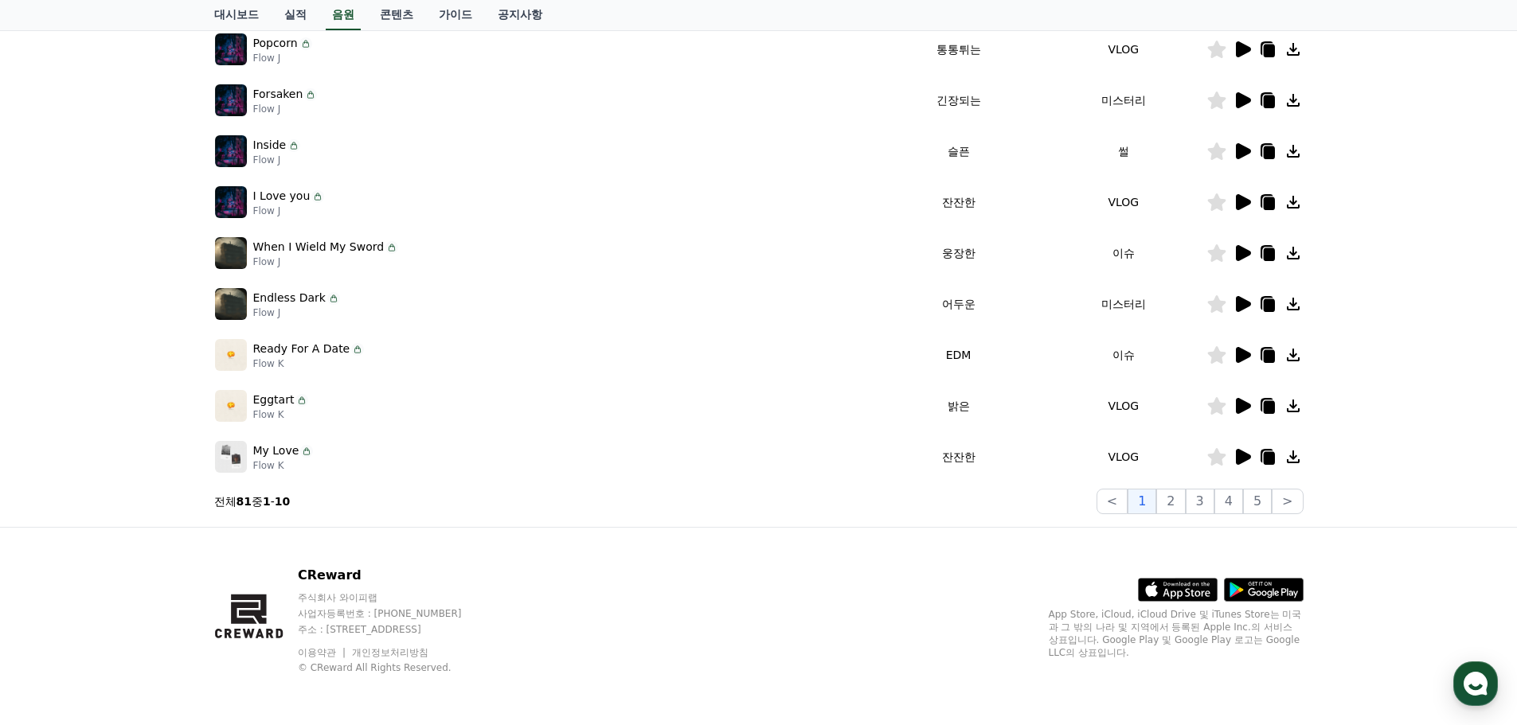
drag, startPoint x: 1240, startPoint y: 362, endPoint x: 1241, endPoint y: 354, distance: 8.0
click at [1241, 354] on icon at bounding box center [1243, 355] width 15 height 16
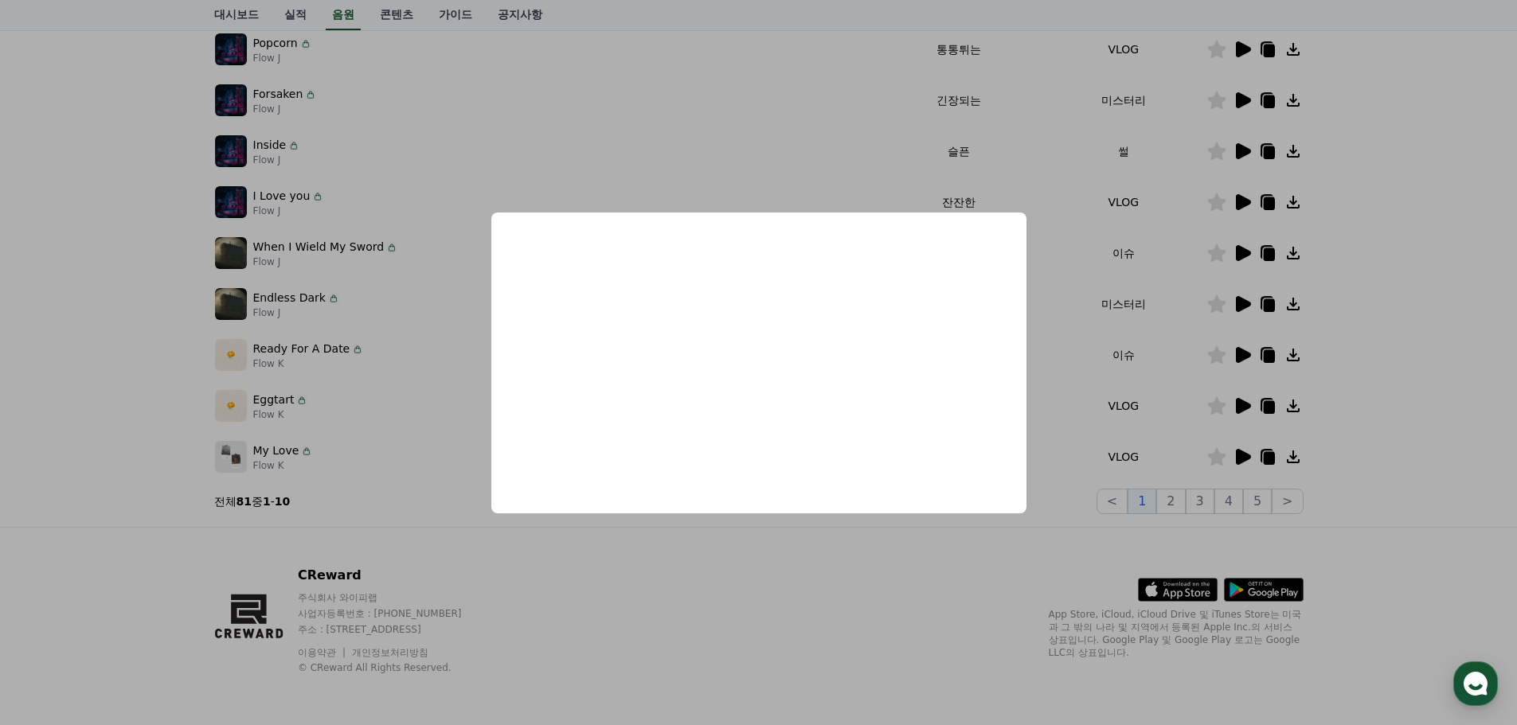
click at [1241, 354] on button "close modal" at bounding box center [758, 362] width 1517 height 725
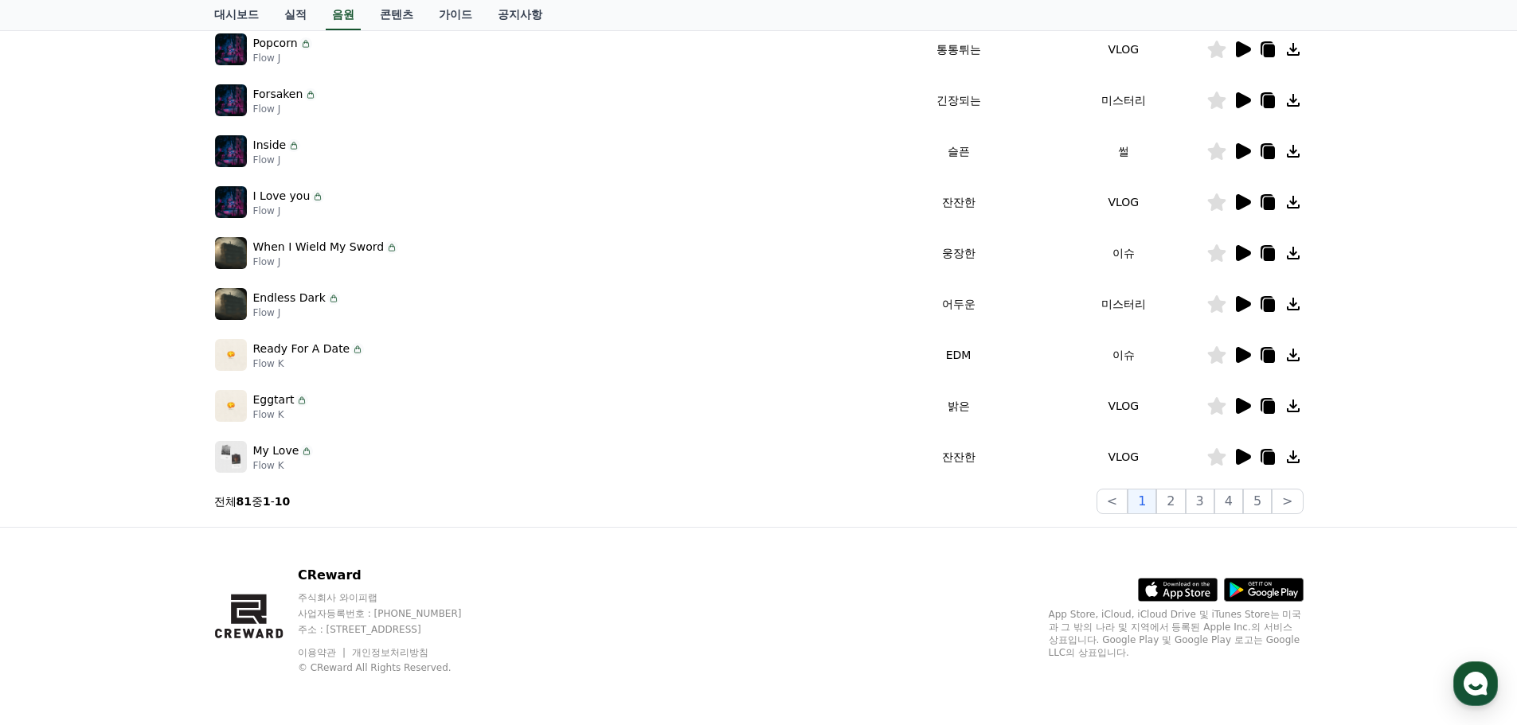
click at [812, 350] on div "Ready For A Date Flow K" at bounding box center [545, 355] width 660 height 32
click at [1243, 358] on icon at bounding box center [1243, 355] width 15 height 16
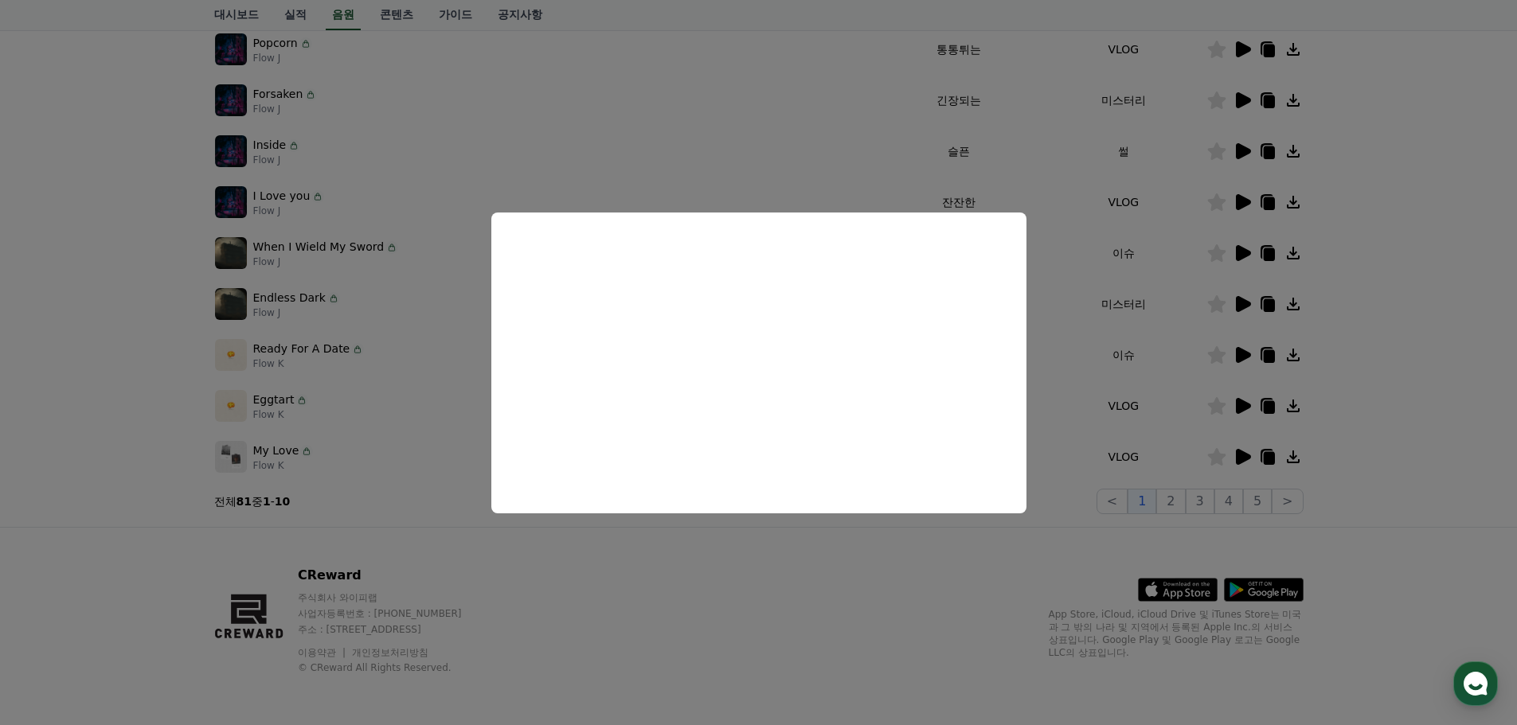
click at [496, 173] on button "close modal" at bounding box center [758, 362] width 1517 height 725
